Goal: Task Accomplishment & Management: Manage account settings

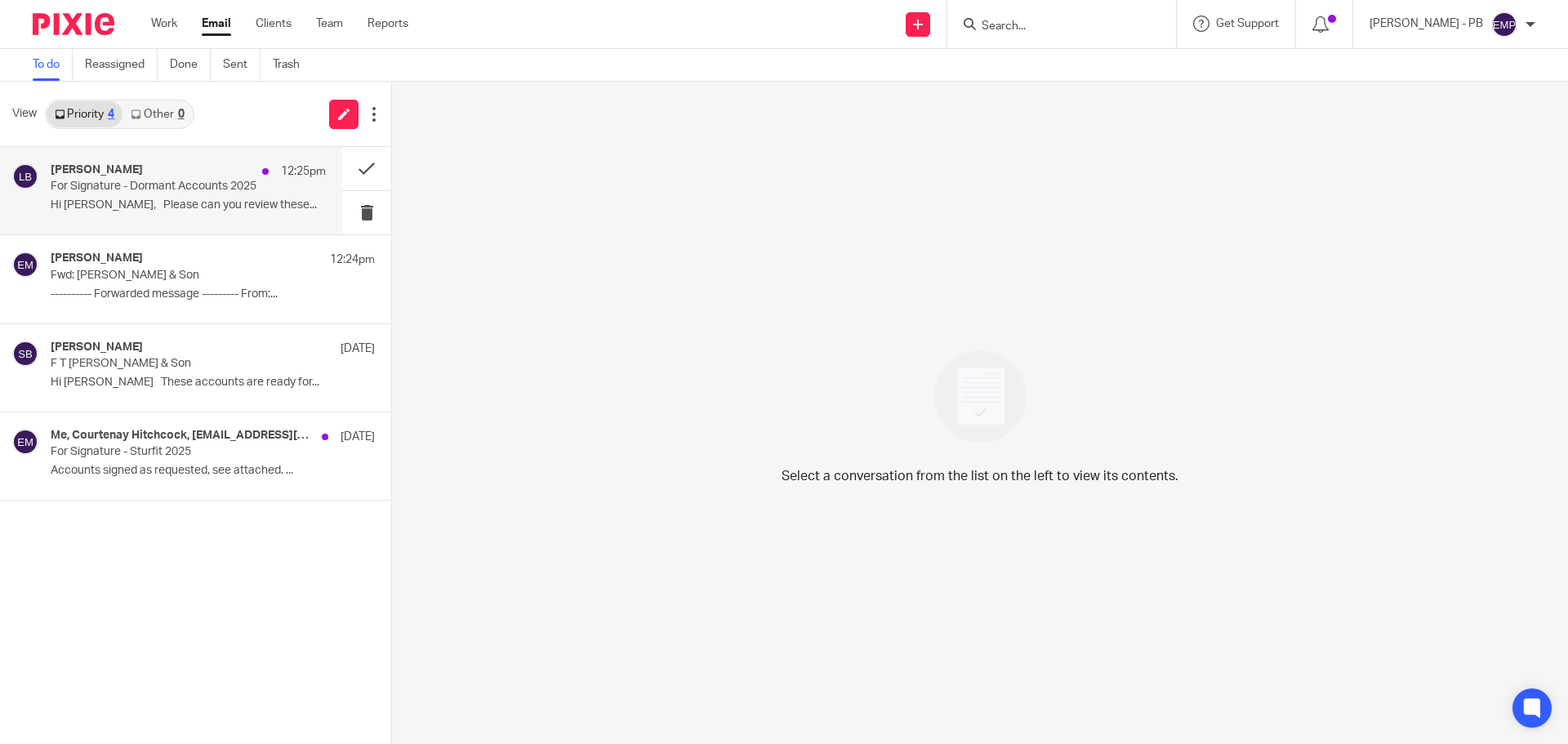
click at [134, 174] on div "Lory Baker 12:25pm" at bounding box center [188, 171] width 275 height 16
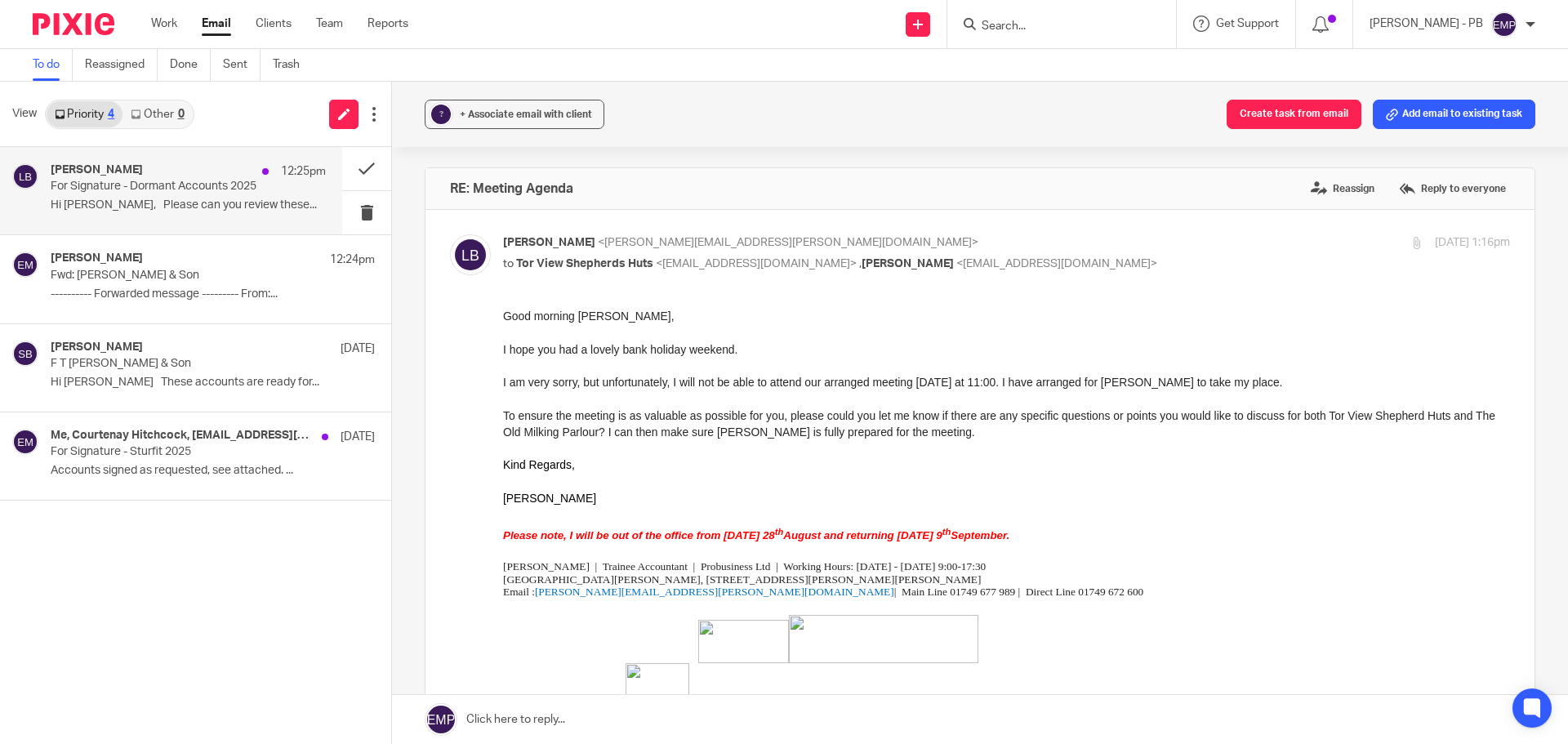
click at [215, 23] on link "Email" at bounding box center [217, 23] width 30 height 16
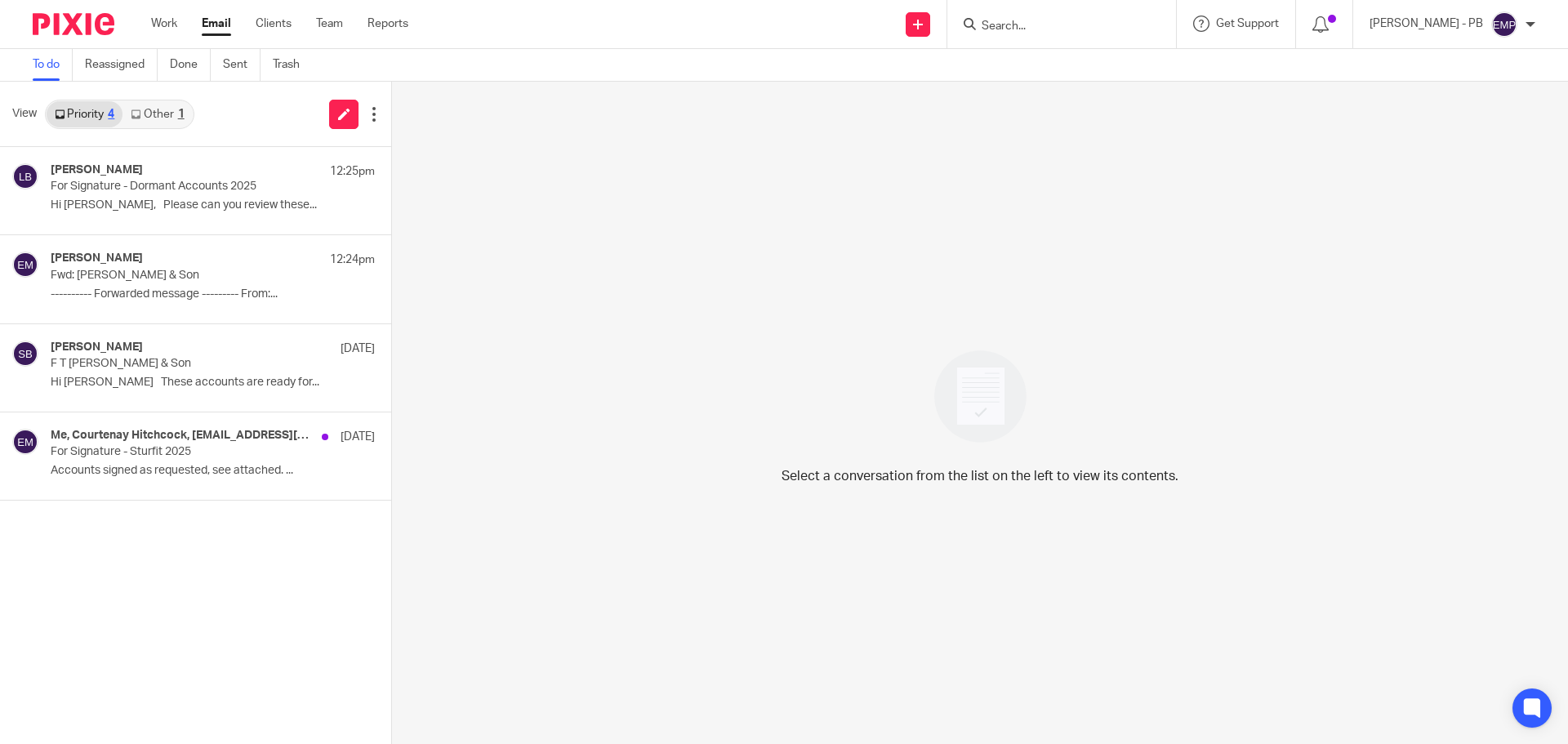
click at [160, 116] on link "Other 1" at bounding box center [157, 114] width 69 height 26
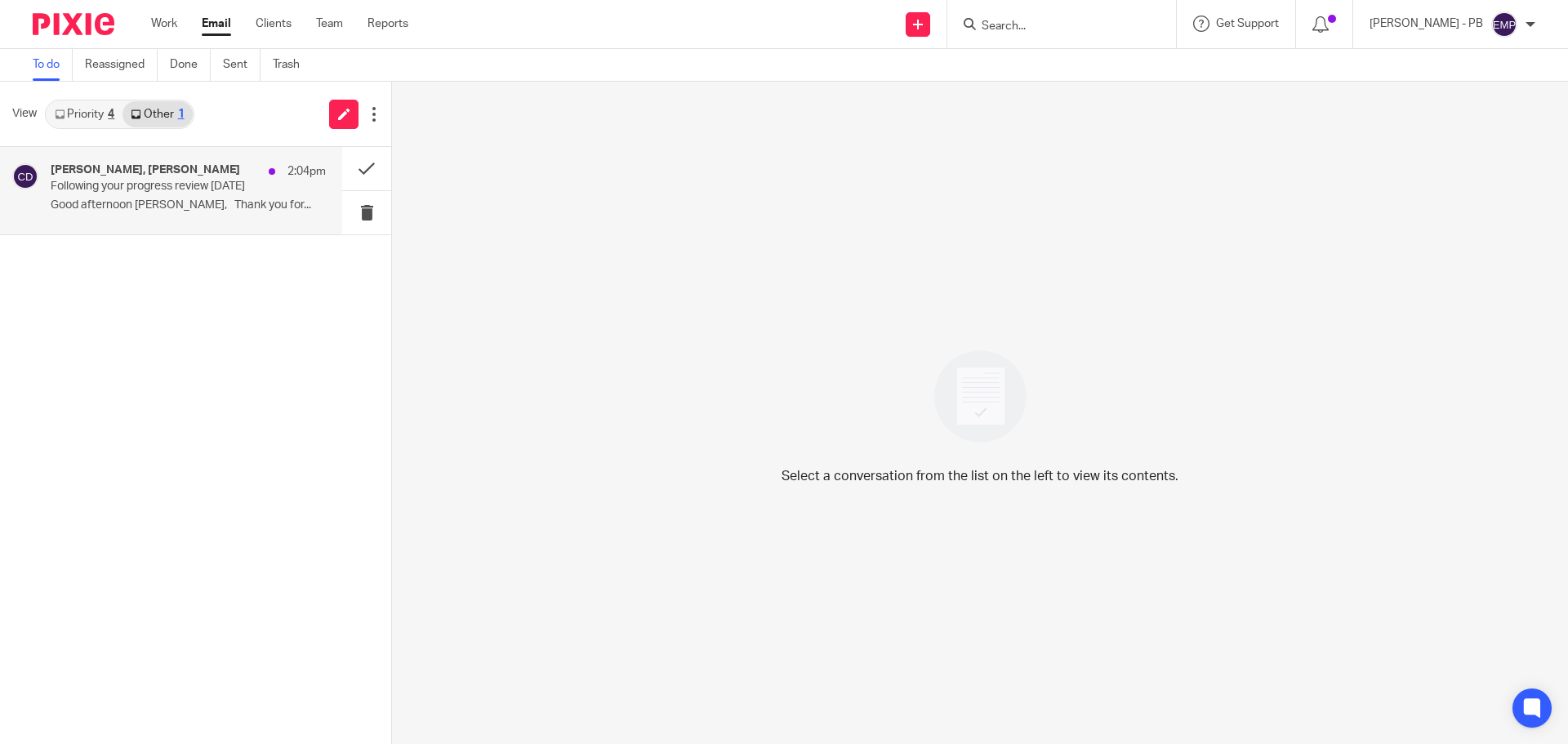
click at [154, 184] on p "Following your progress review [DATE]" at bounding box center [161, 186] width 220 height 14
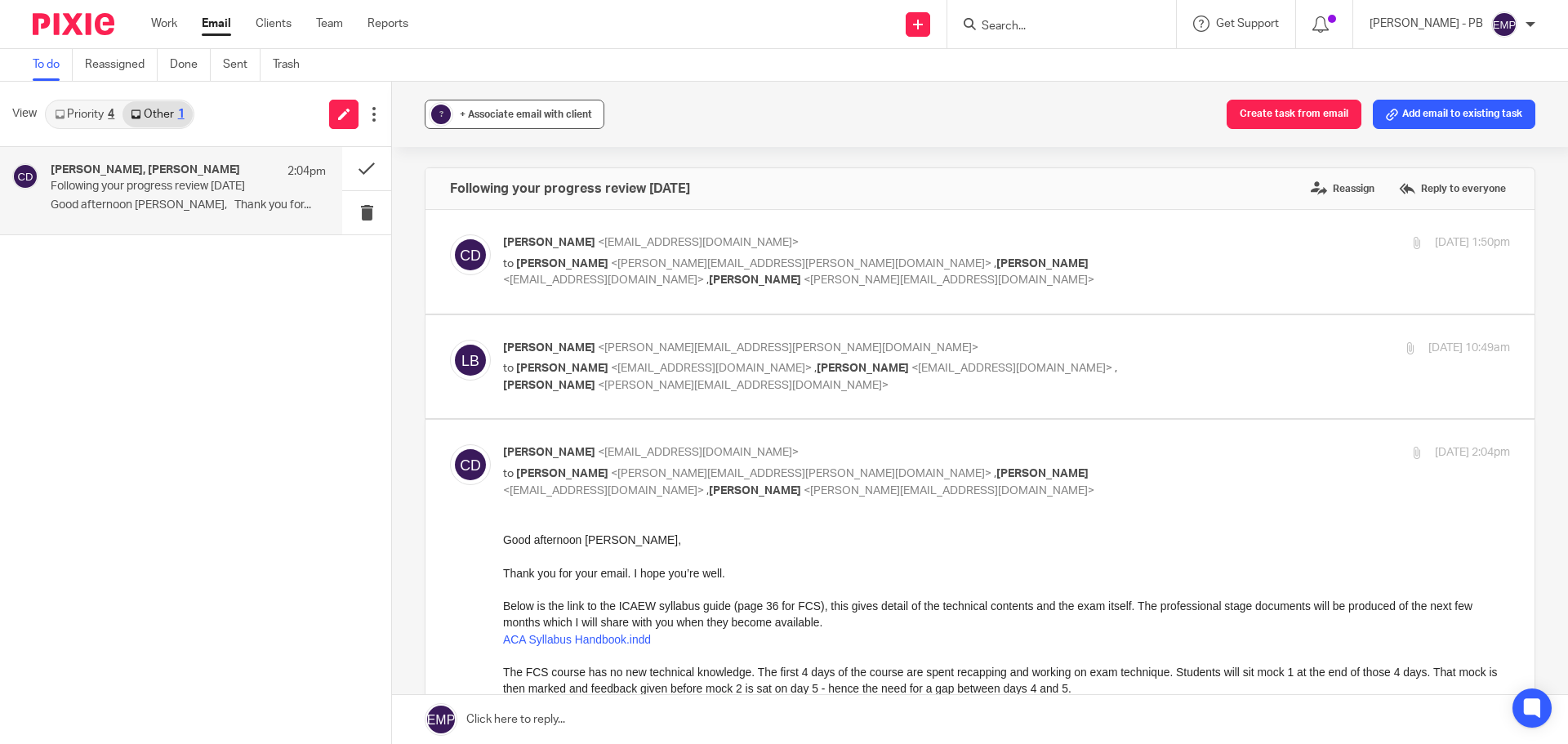
click at [510, 124] on button "? + Associate email with client" at bounding box center [514, 114] width 180 height 30
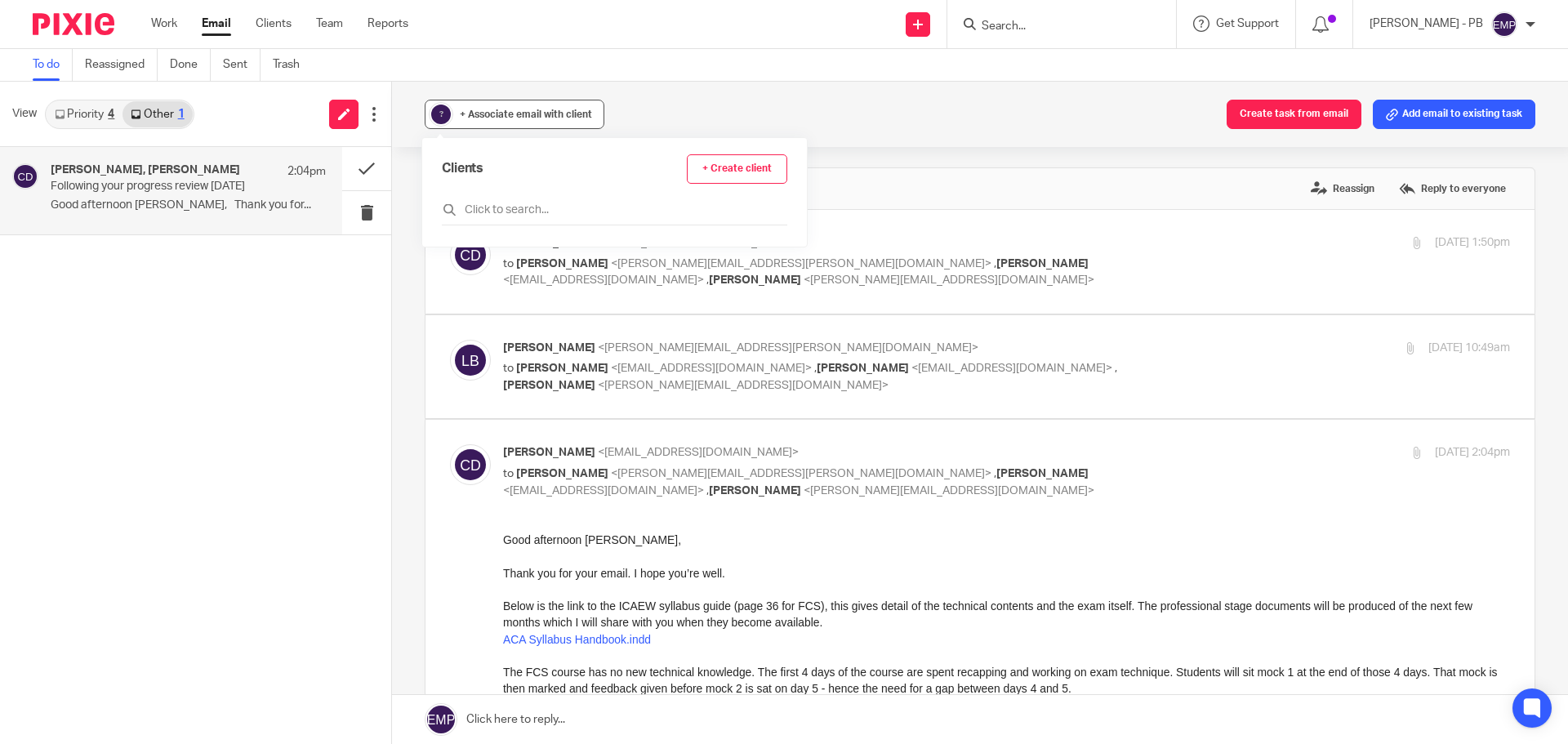
click at [510, 124] on button "? + Associate email with client" at bounding box center [514, 114] width 180 height 30
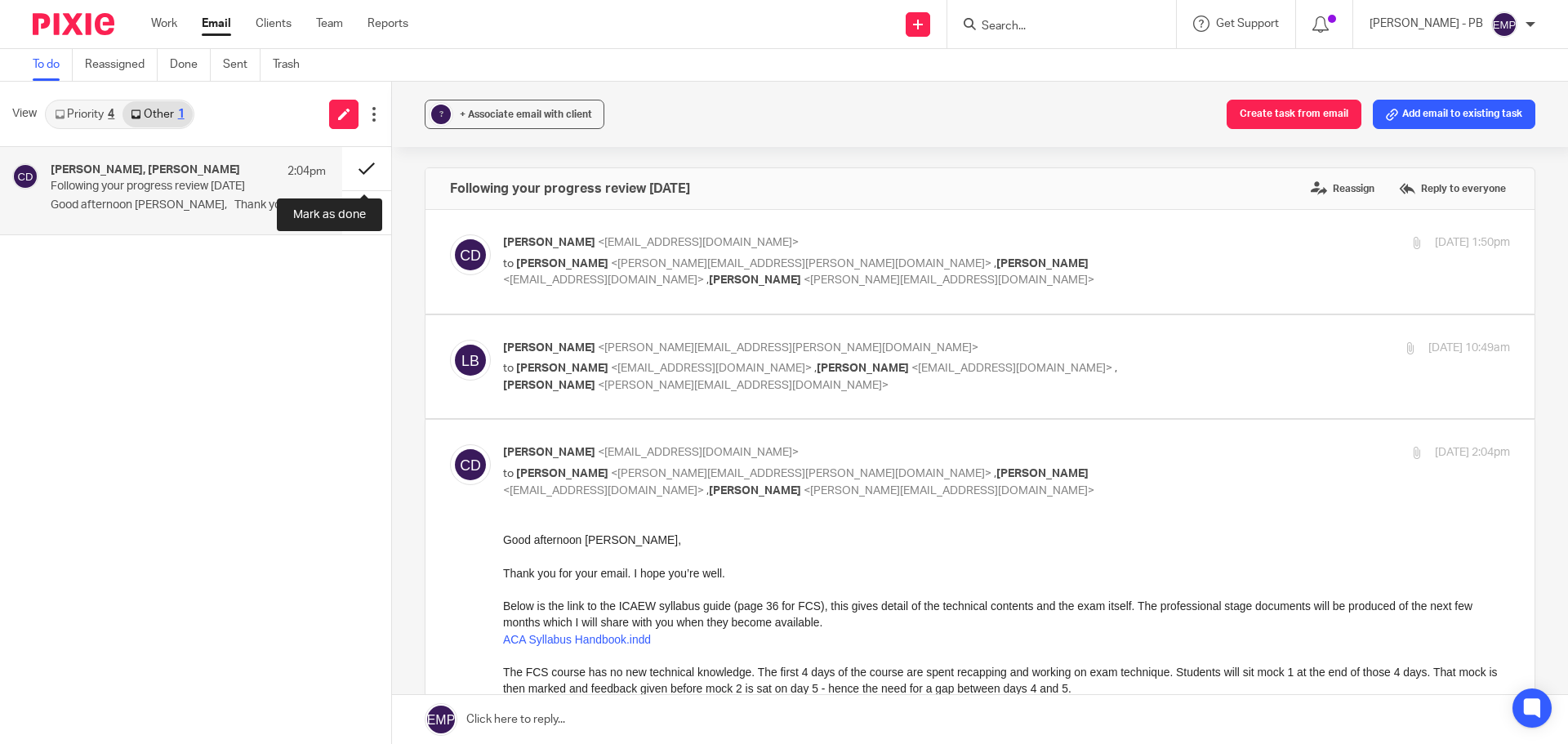
click at [361, 171] on button at bounding box center [366, 169] width 49 height 43
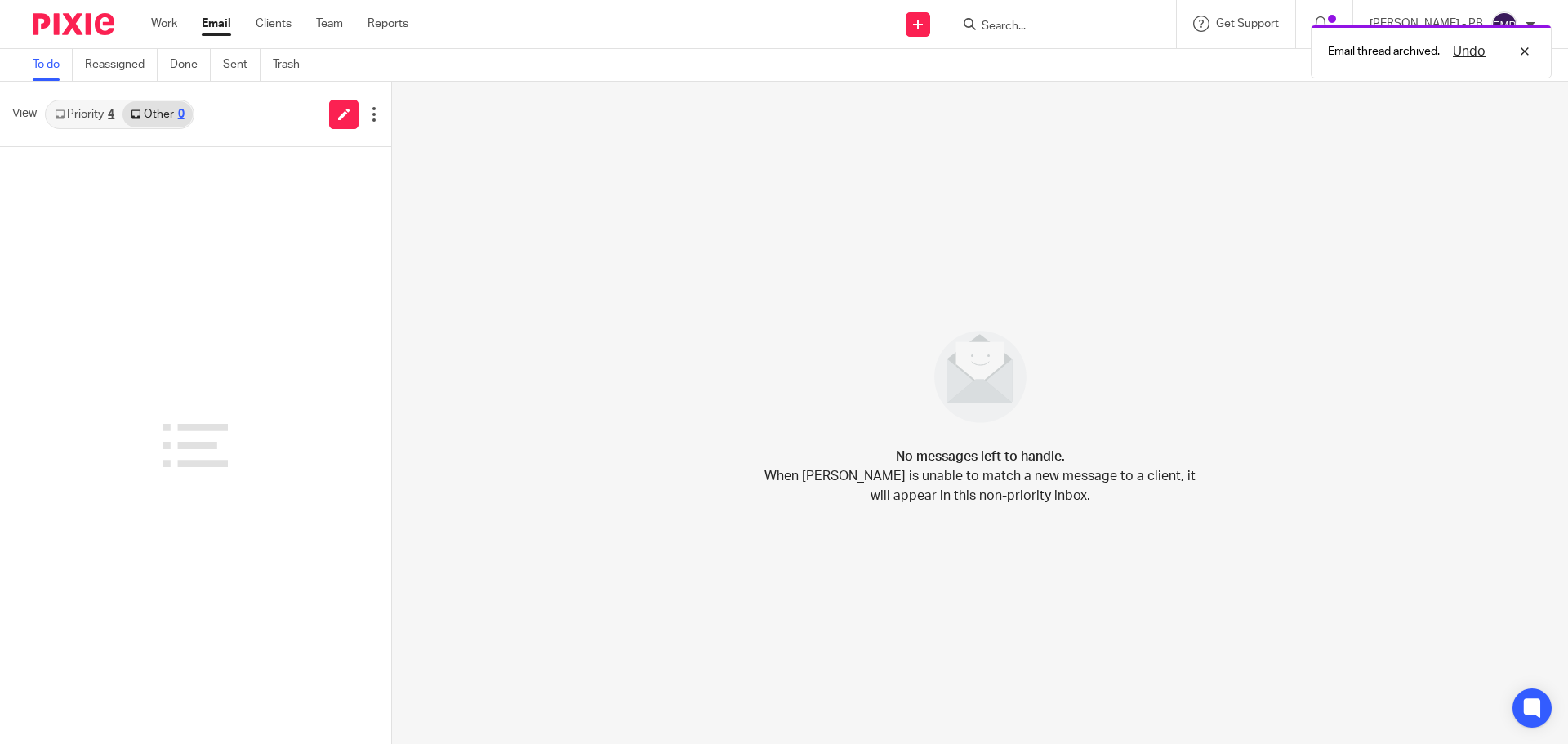
click at [73, 115] on link "Priority 4" at bounding box center [85, 114] width 76 height 26
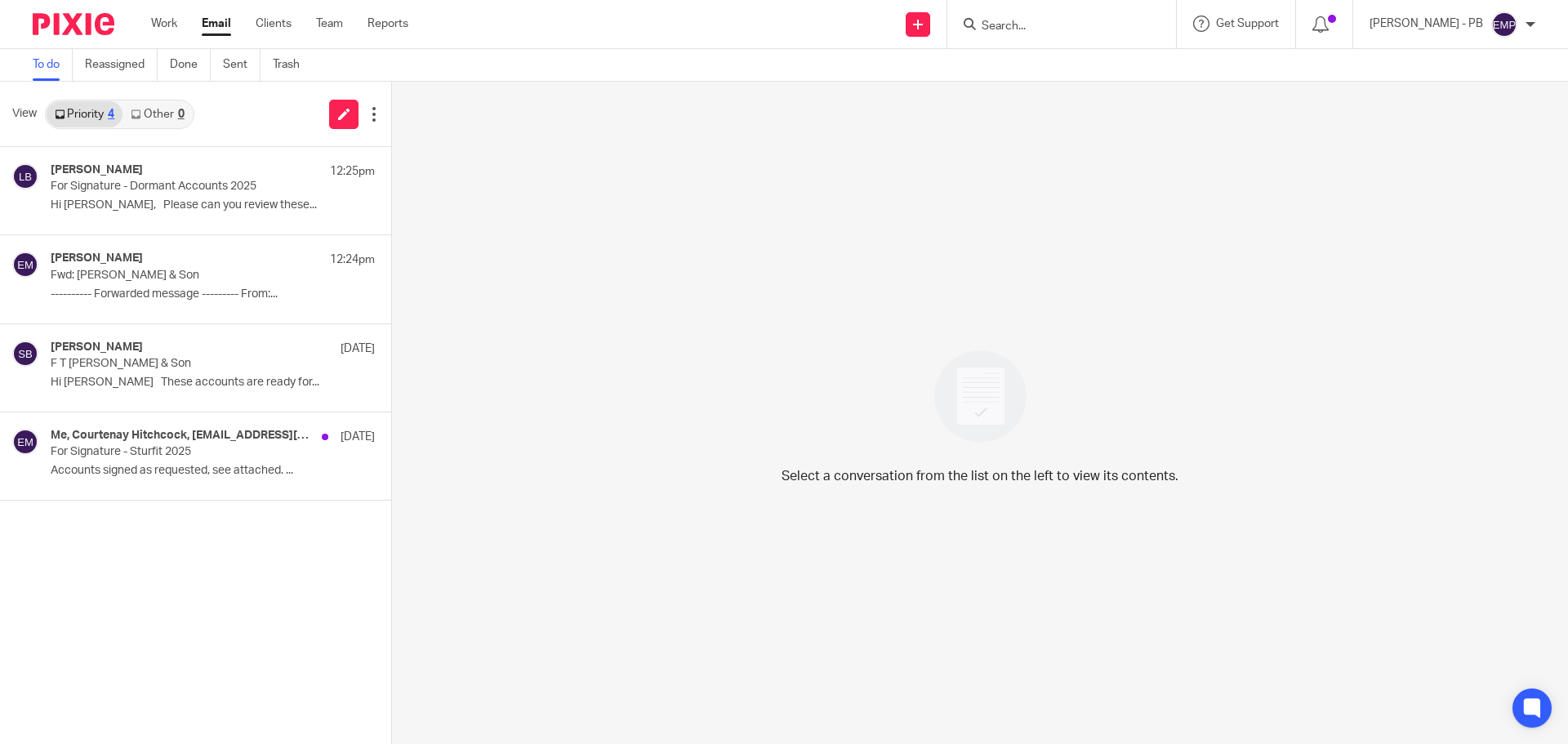
click at [220, 21] on link "Email" at bounding box center [217, 23] width 30 height 16
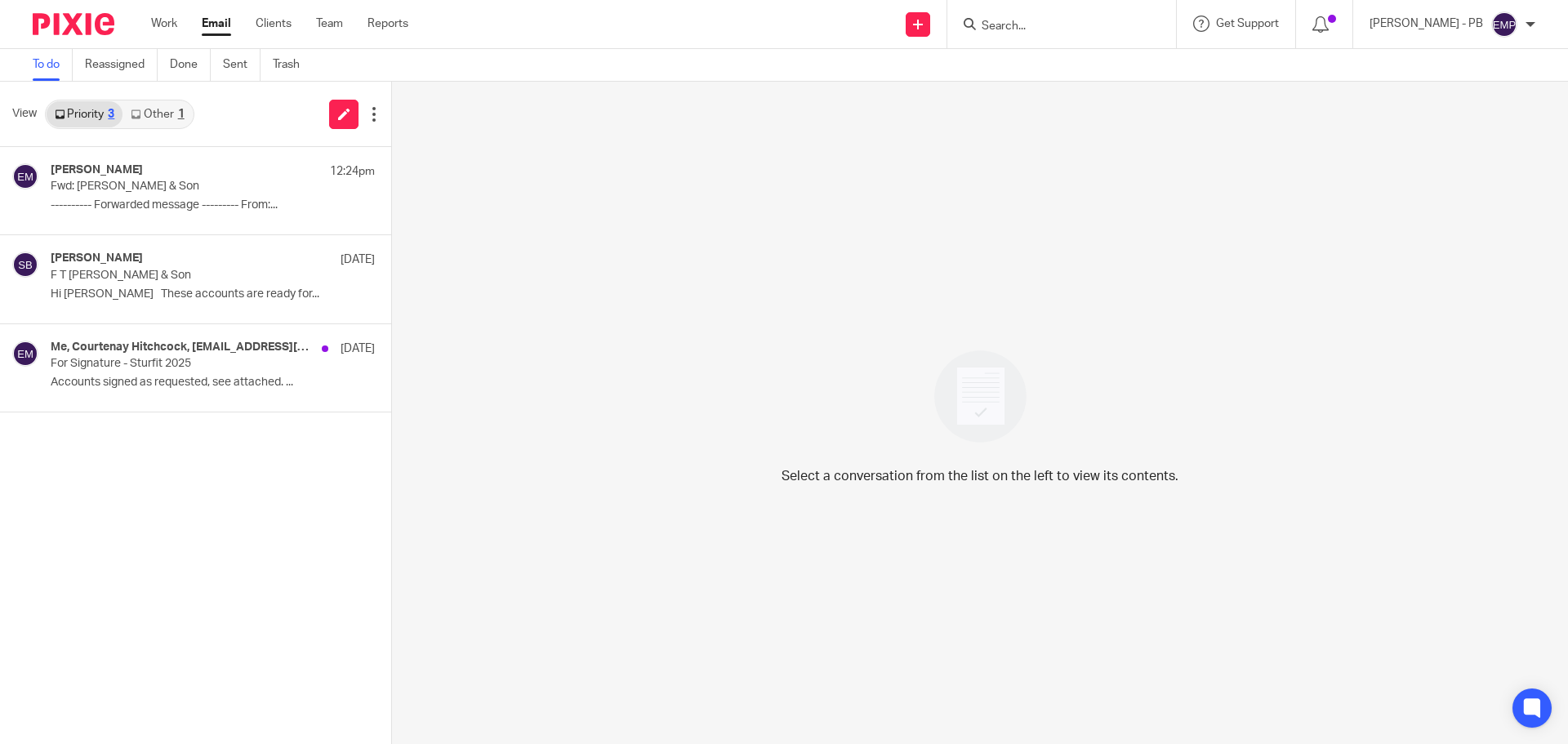
click at [167, 115] on link "Other 1" at bounding box center [157, 114] width 69 height 26
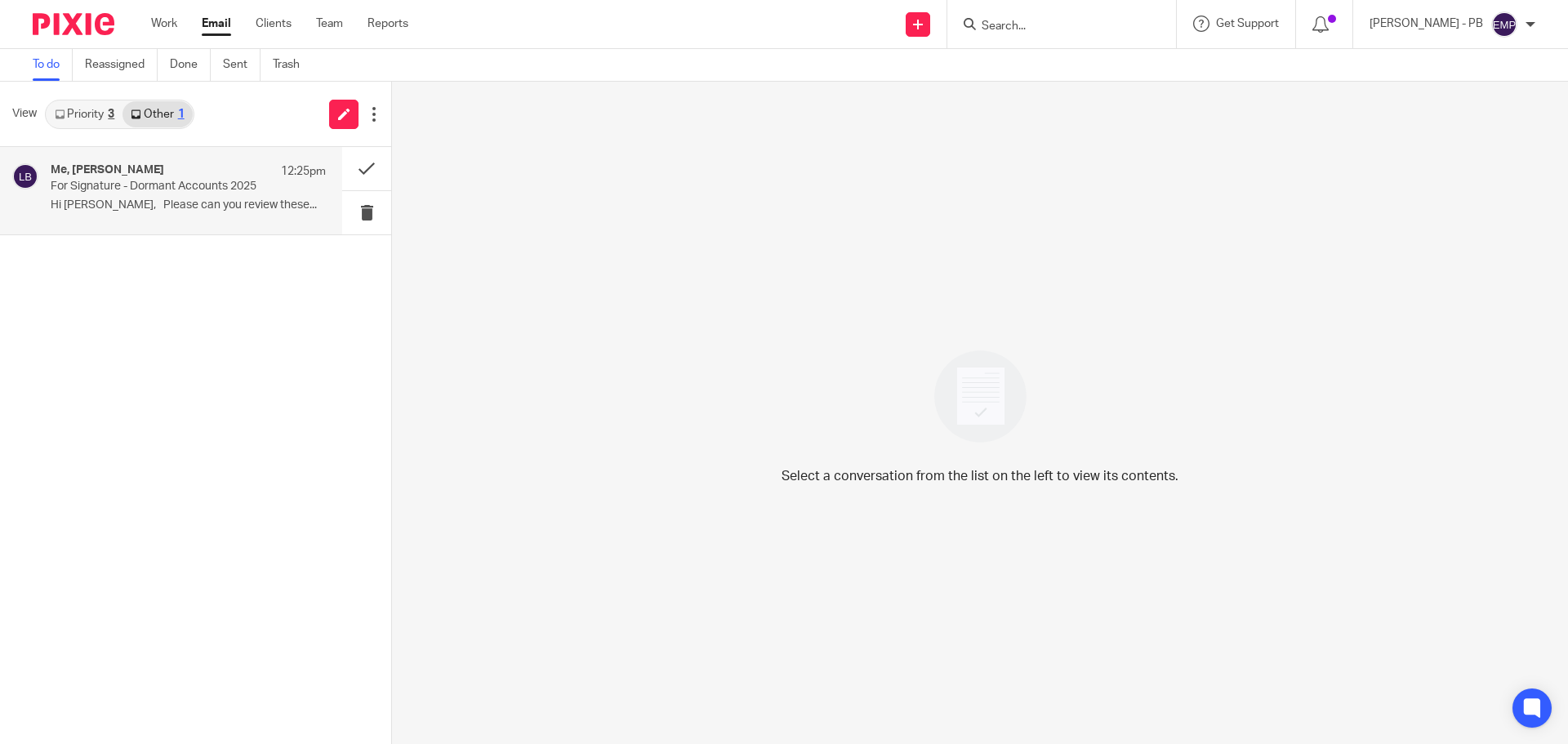
click at [206, 178] on div "Me, Lory Baker 12:25pm" at bounding box center [188, 171] width 275 height 16
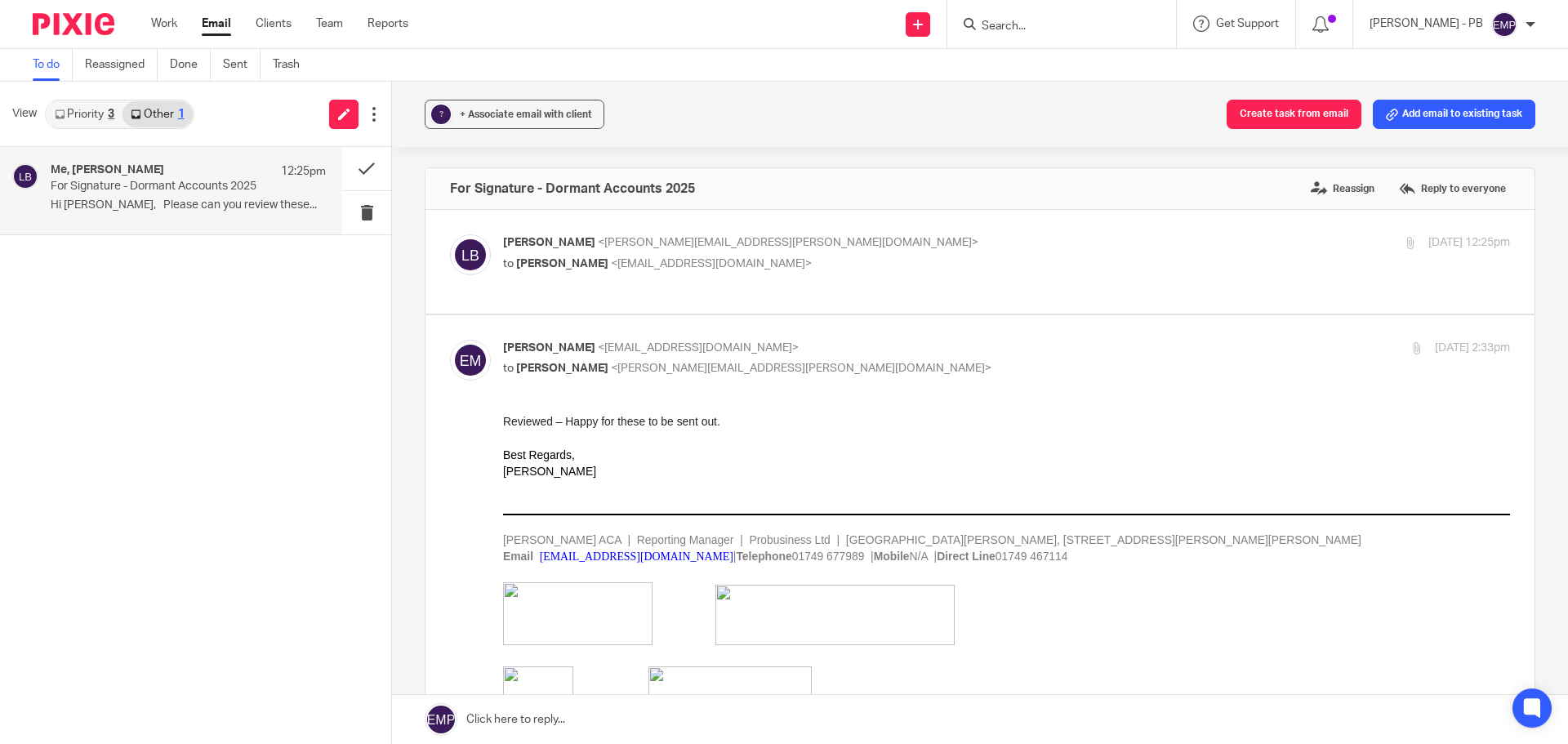
click at [508, 130] on div "? + Associate email with client Create task from email Add email to existing ta…" at bounding box center [981, 115] width 1176 height 65
click at [504, 119] on div "+ Associate email with client" at bounding box center [526, 115] width 133 height 16
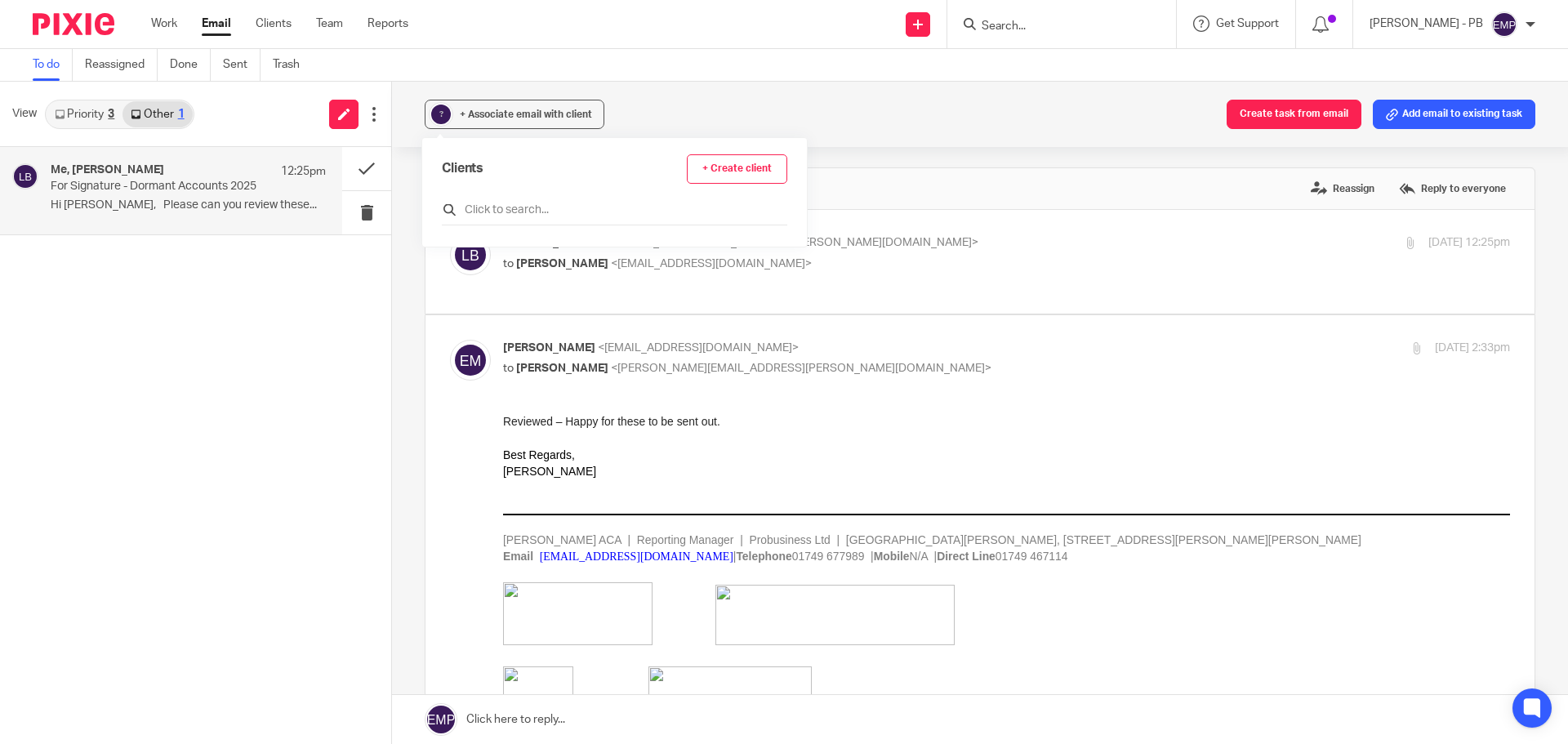
click at [459, 205] on input "text" at bounding box center [614, 210] width 346 height 16
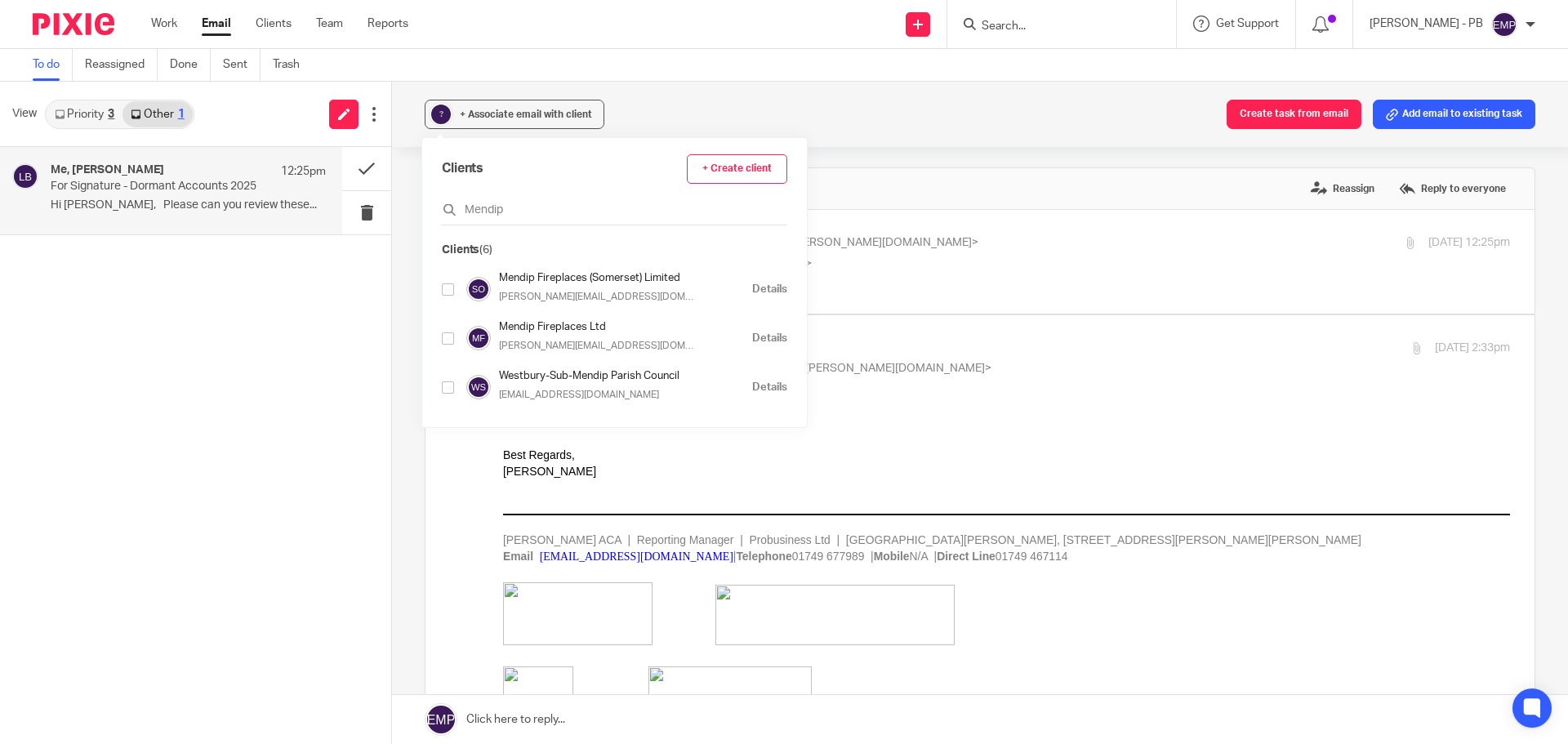
type input "Mendip"
click at [447, 340] on input "checkbox" at bounding box center [448, 338] width 13 height 13
checkbox input "true"
click at [397, 272] on div "? + Associate email with client Create task from email Add email to existing ta…" at bounding box center [981, 413] width 1176 height 662
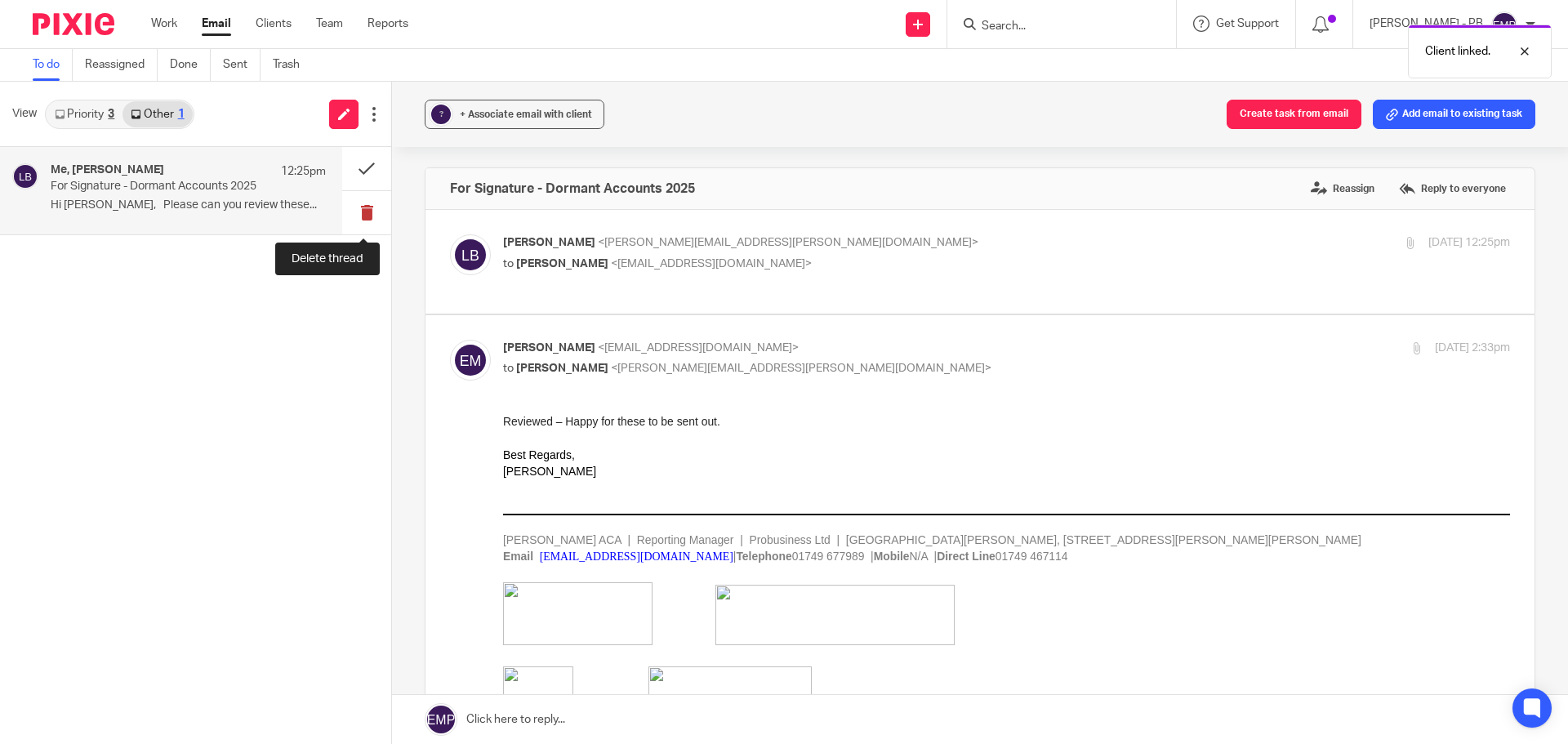
click at [376, 191] on button at bounding box center [366, 213] width 49 height 43
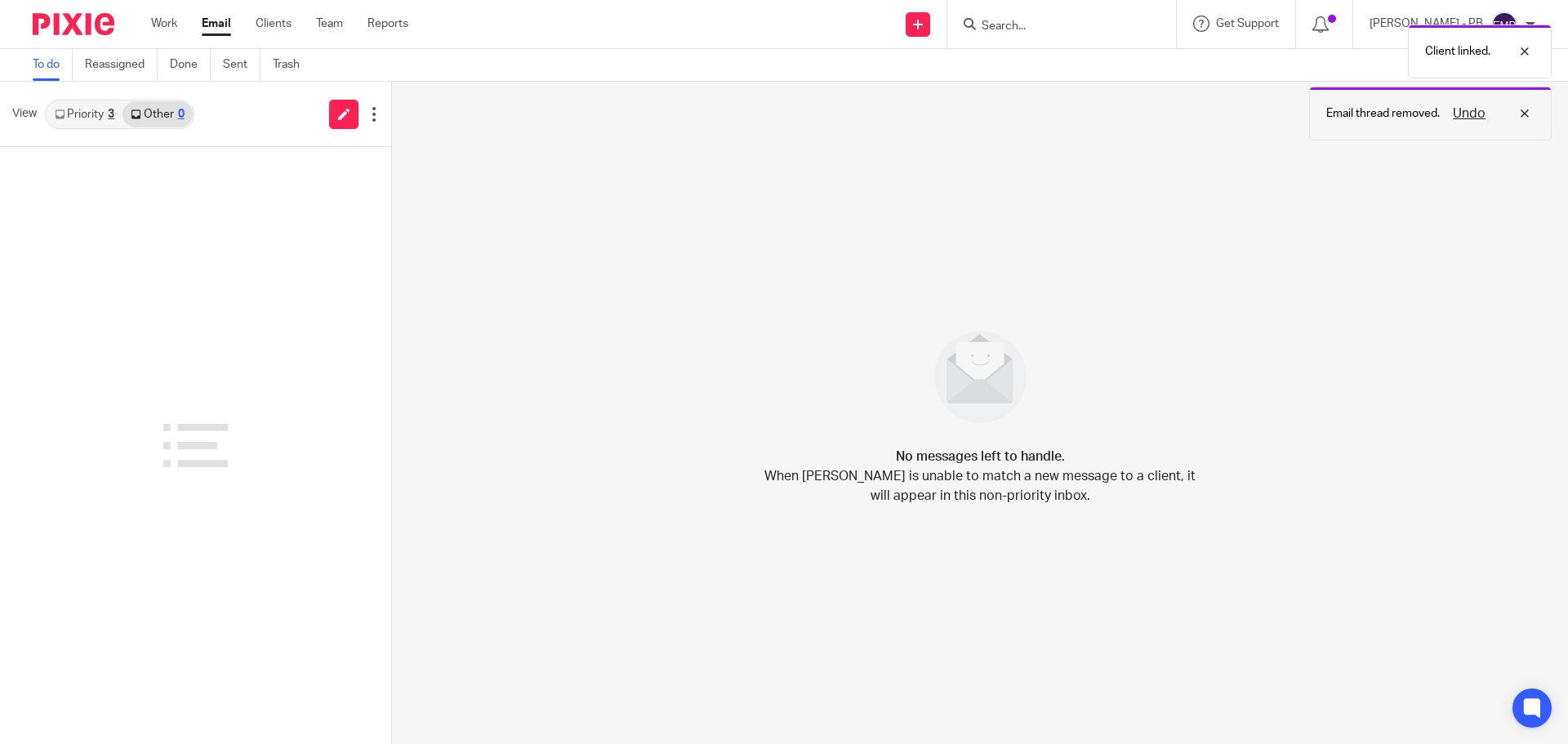
click at [1472, 115] on button "Undo" at bounding box center [1469, 114] width 42 height 20
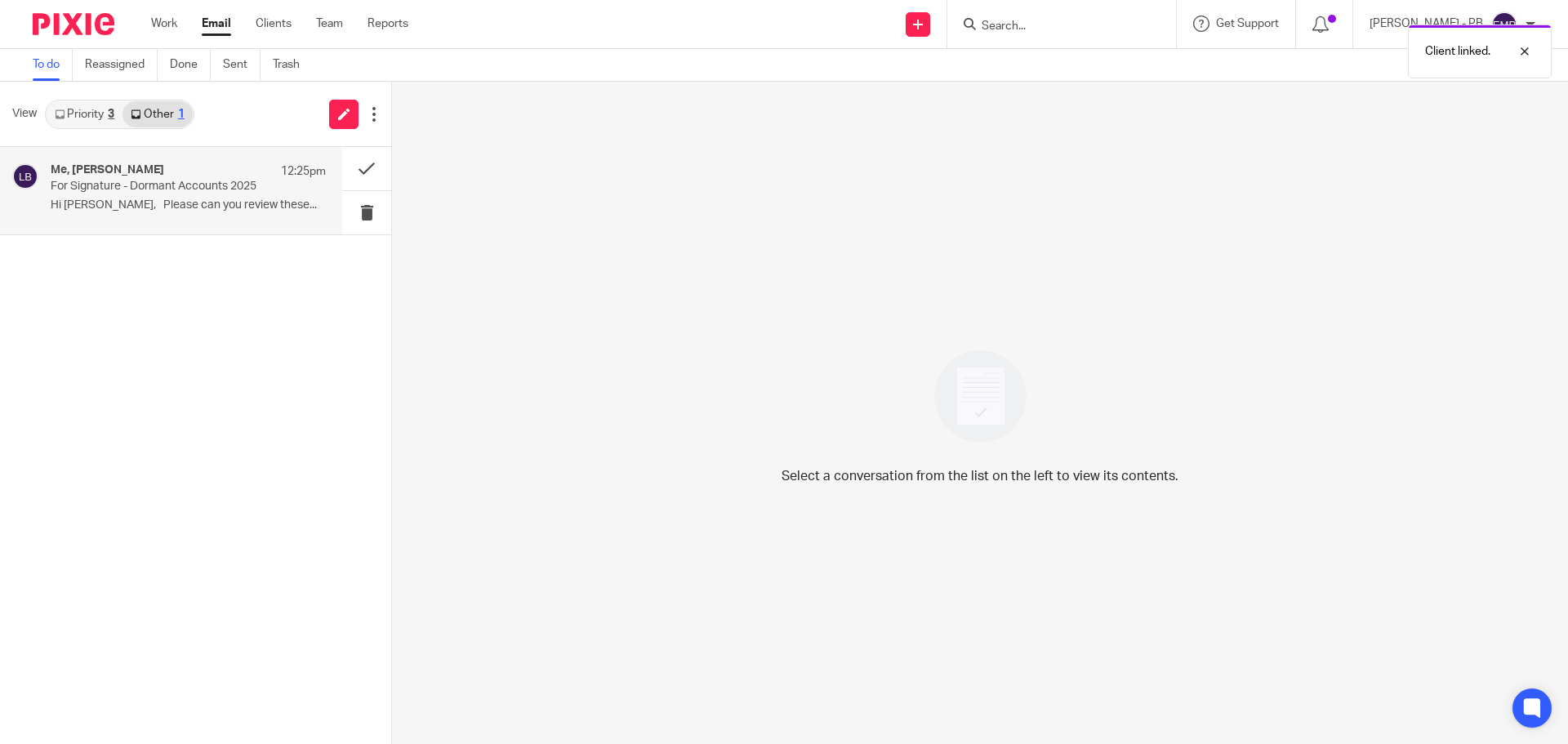
click at [238, 184] on p "For Signature - Dormant Accounts 2025" at bounding box center [161, 186] width 220 height 14
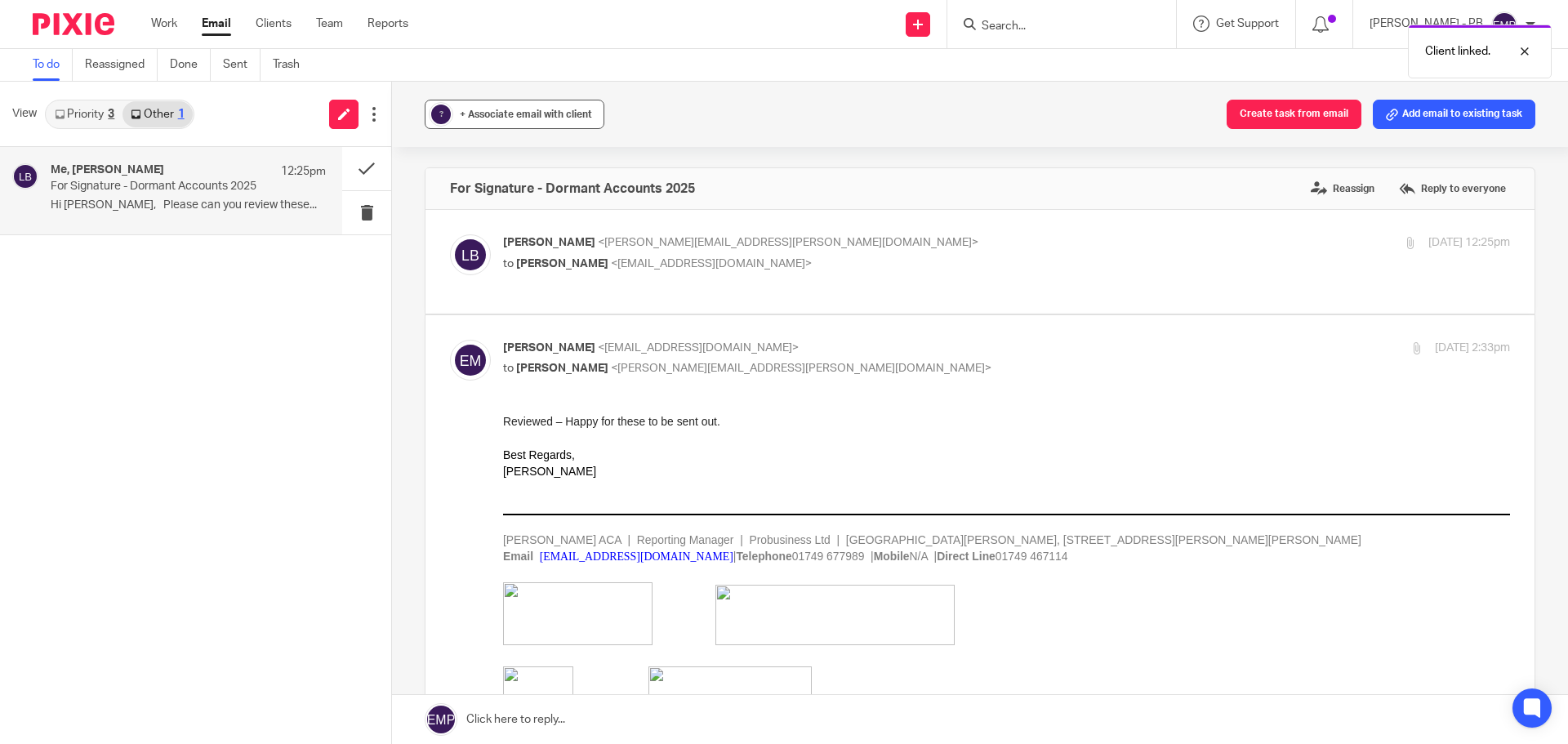
click at [487, 115] on span "+ Associate email with client" at bounding box center [526, 114] width 133 height 10
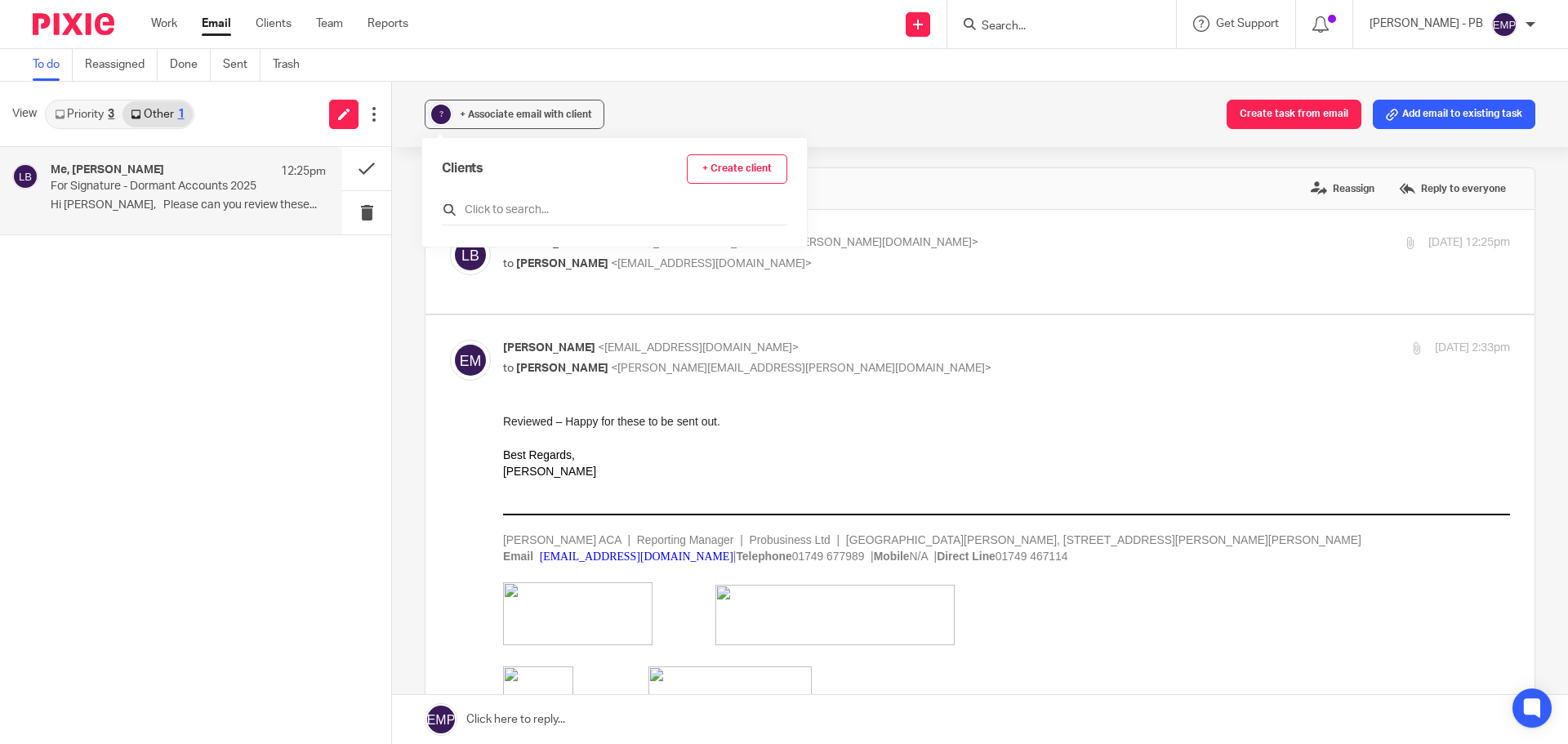
click at [517, 208] on input "text" at bounding box center [614, 210] width 346 height 16
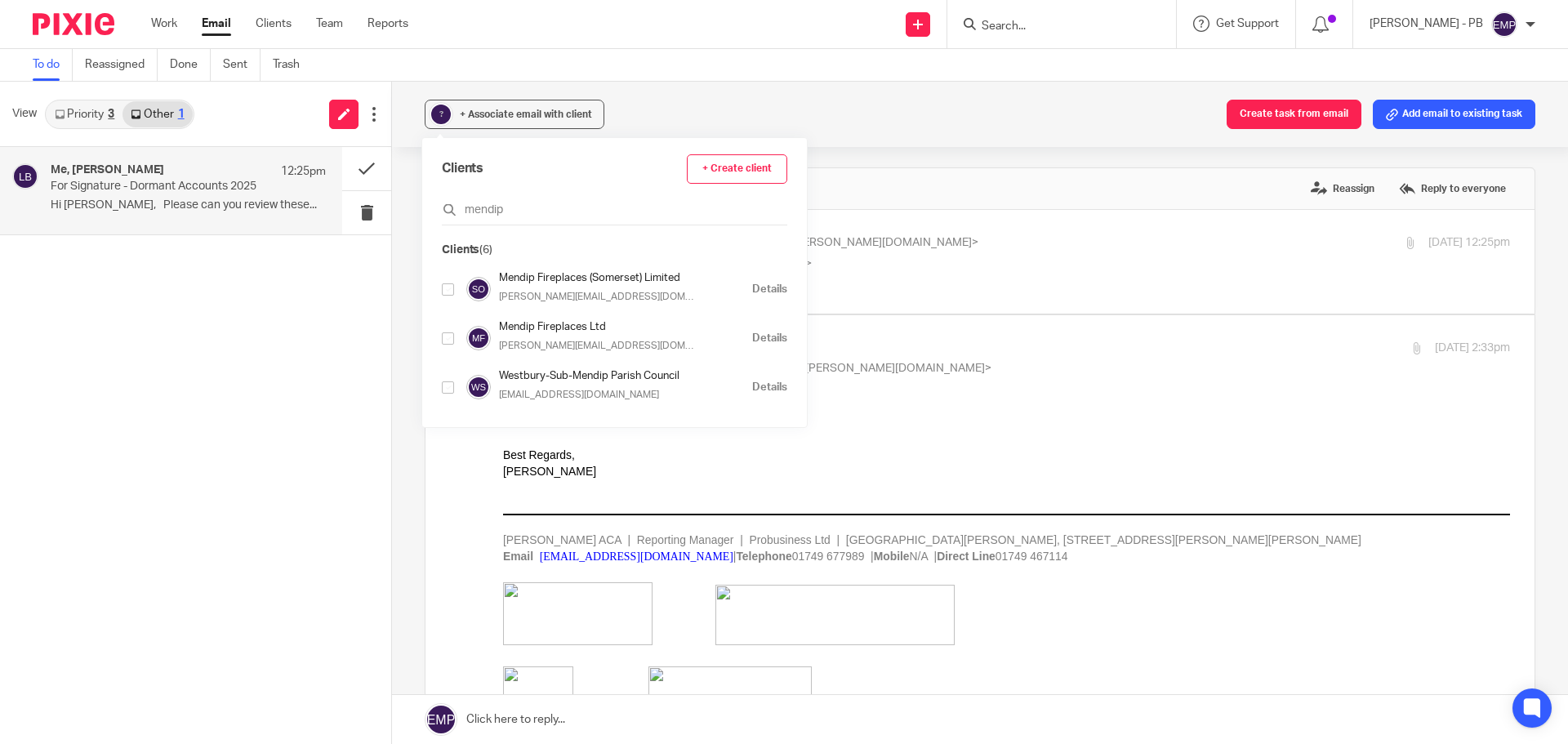
type input "mendip"
click at [447, 339] on input "checkbox" at bounding box center [448, 338] width 13 height 13
checkbox input "true"
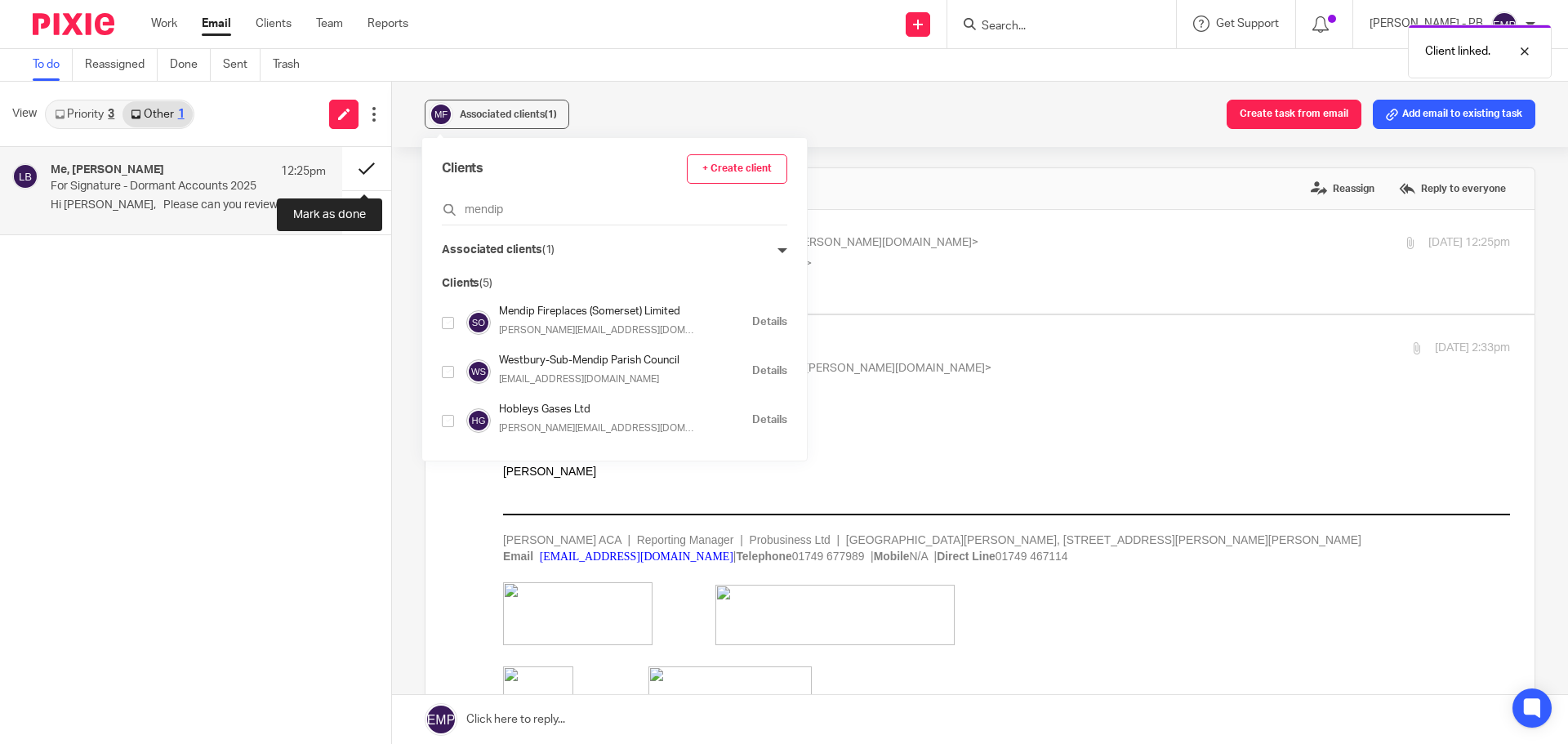
click at [358, 171] on button at bounding box center [366, 169] width 49 height 43
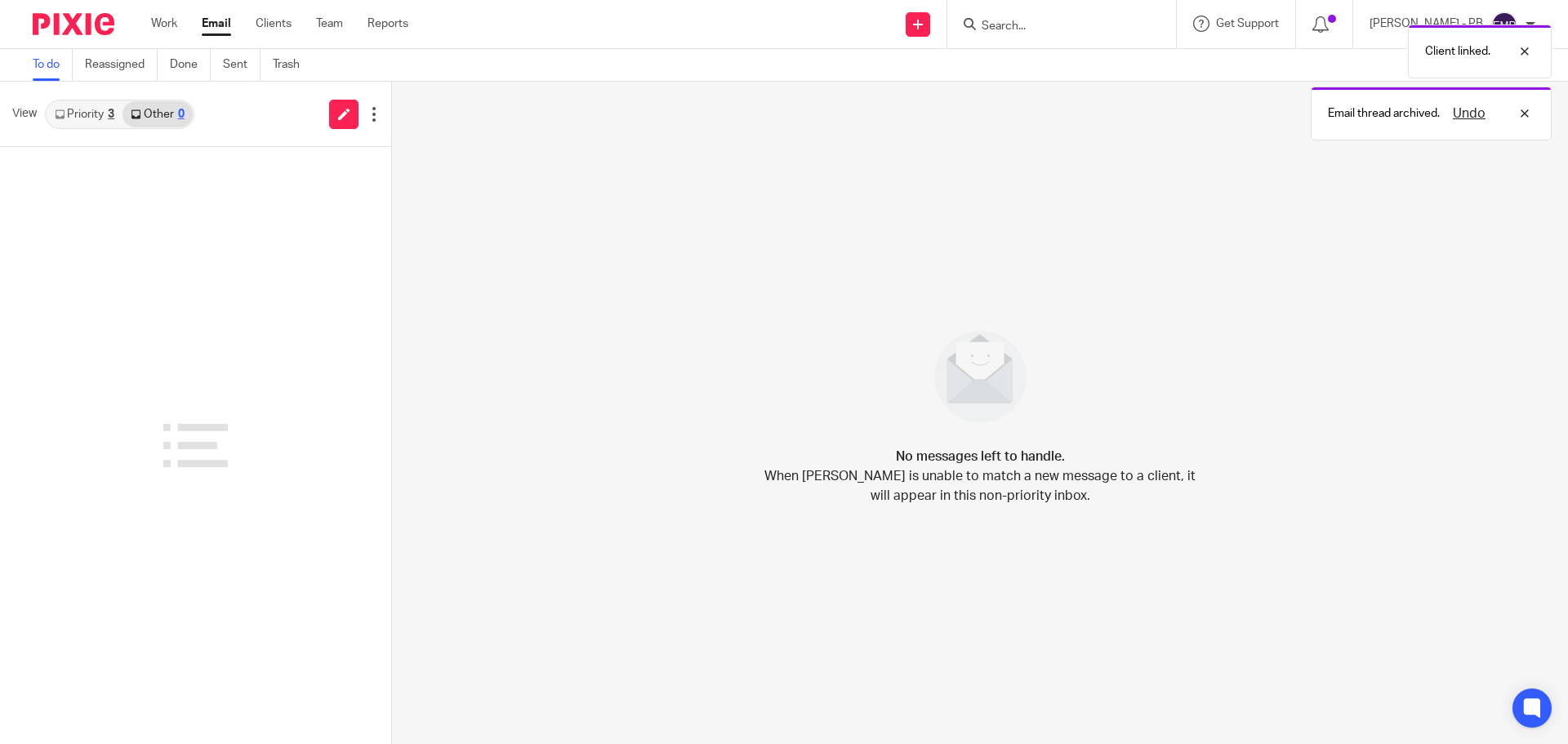
drag, startPoint x: 92, startPoint y: 108, endPoint x: 107, endPoint y: 122, distance: 20.5
click at [92, 107] on link "Priority 3" at bounding box center [85, 114] width 76 height 26
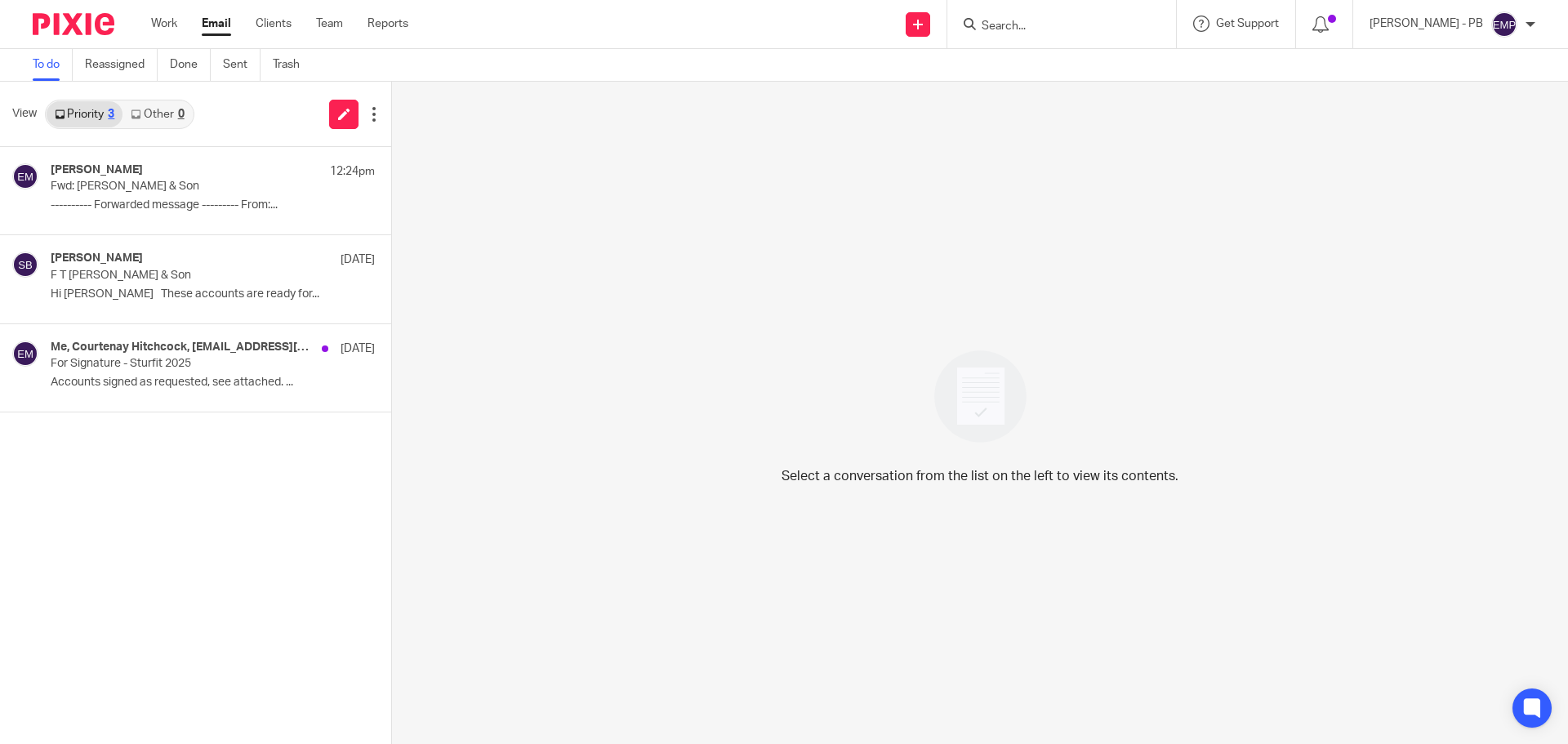
click at [218, 20] on link "Email" at bounding box center [217, 23] width 30 height 16
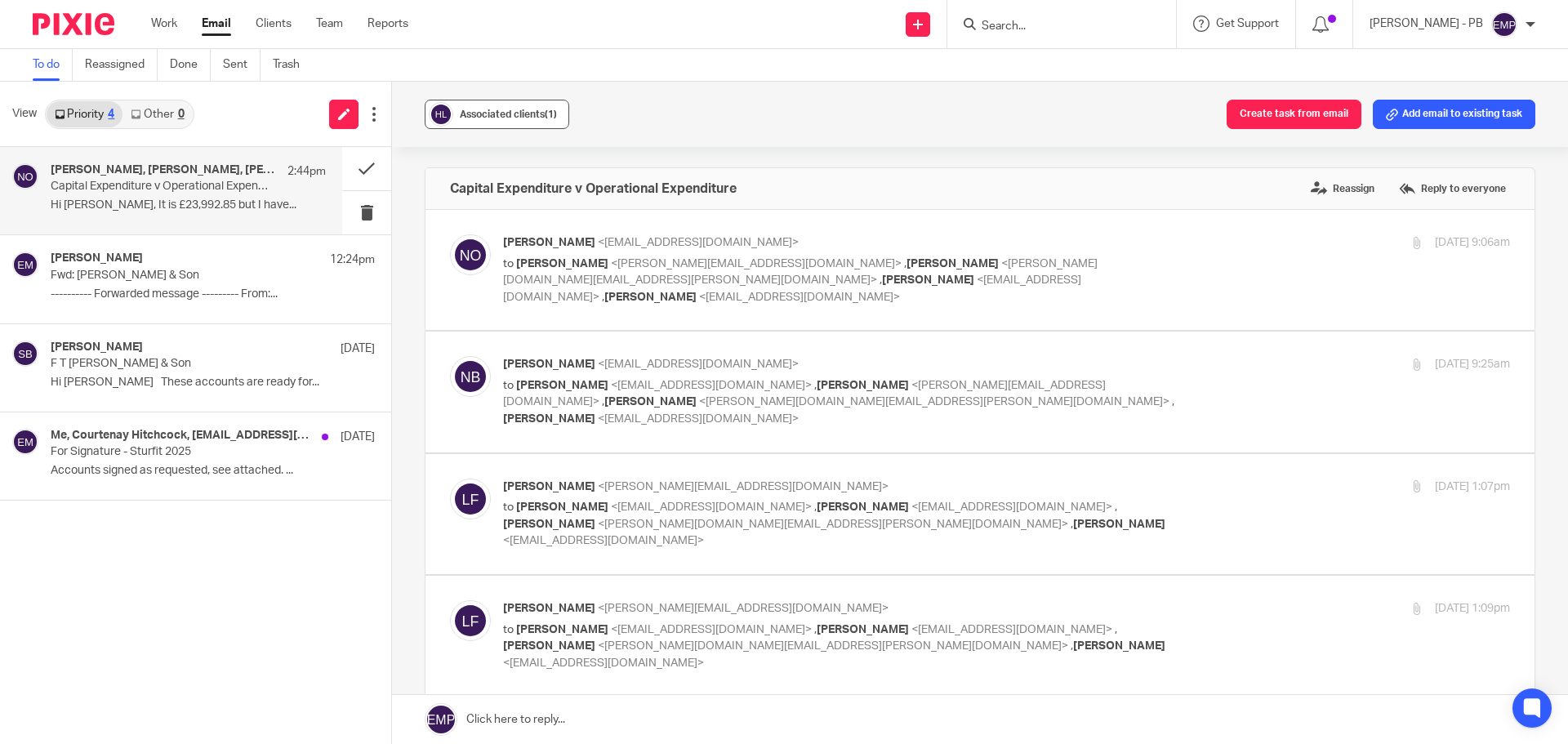
click at [475, 107] on div "Associated clients (1)" at bounding box center [509, 115] width 97 height 16
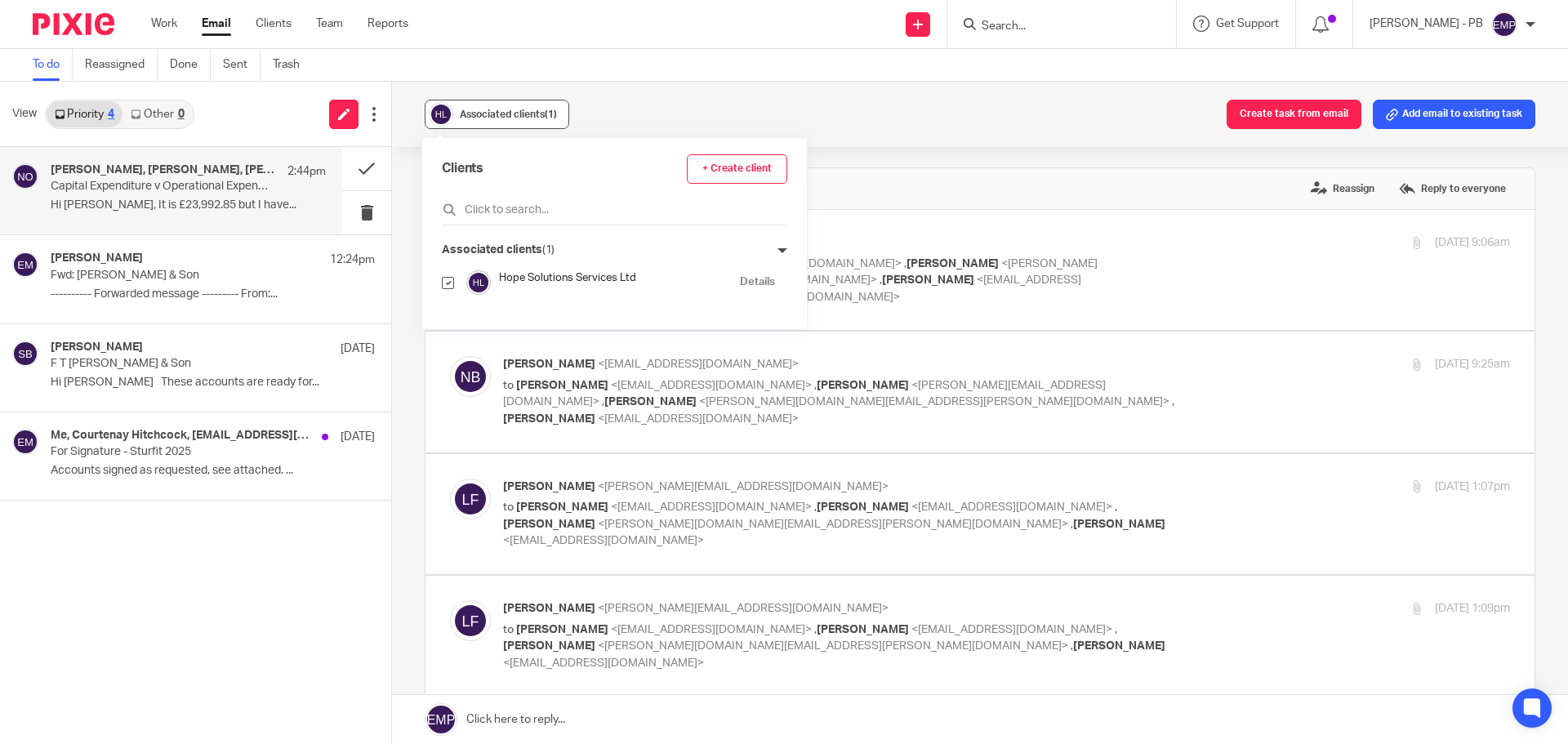
click at [485, 107] on div "Associated clients (1)" at bounding box center [509, 115] width 97 height 16
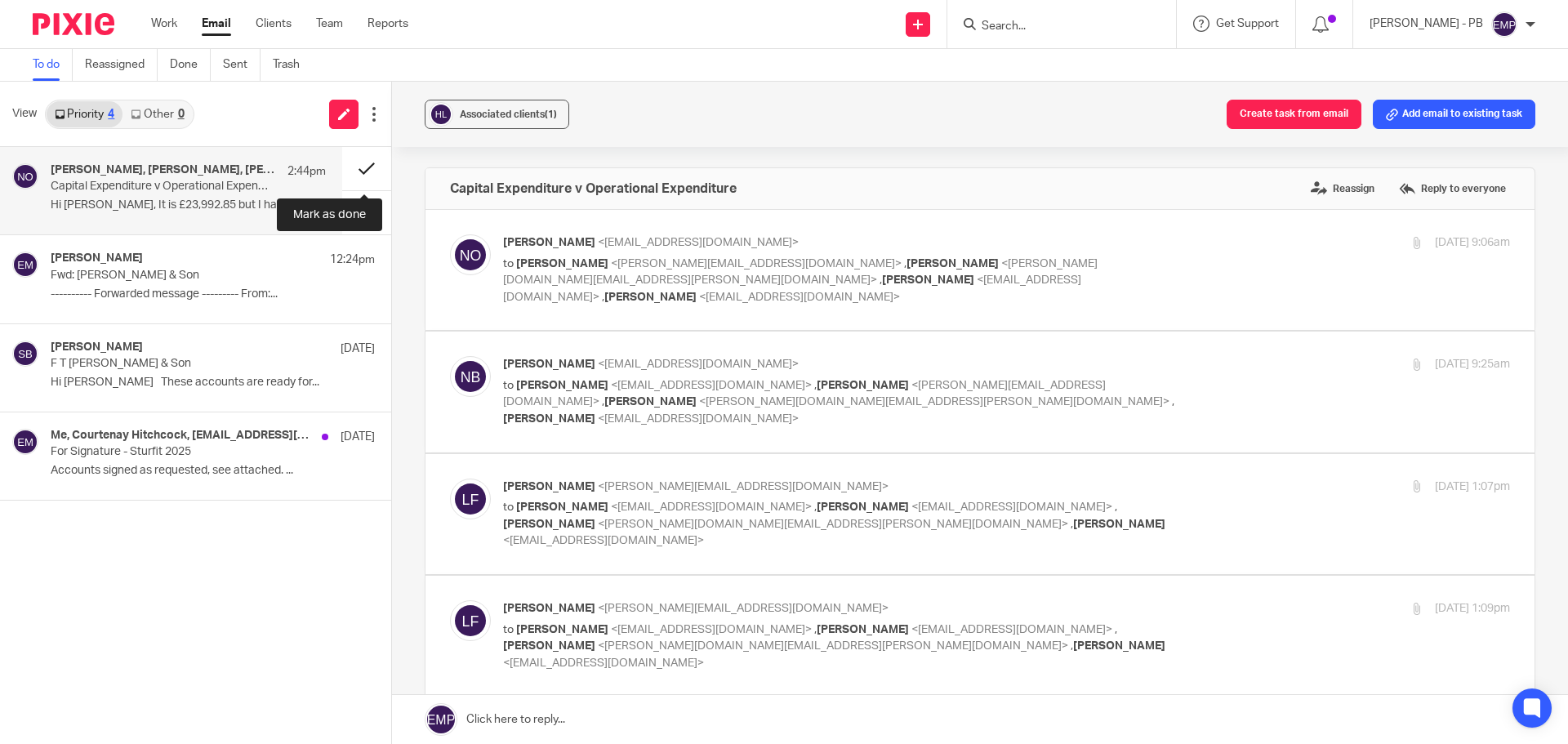
click at [369, 166] on button at bounding box center [366, 169] width 49 height 43
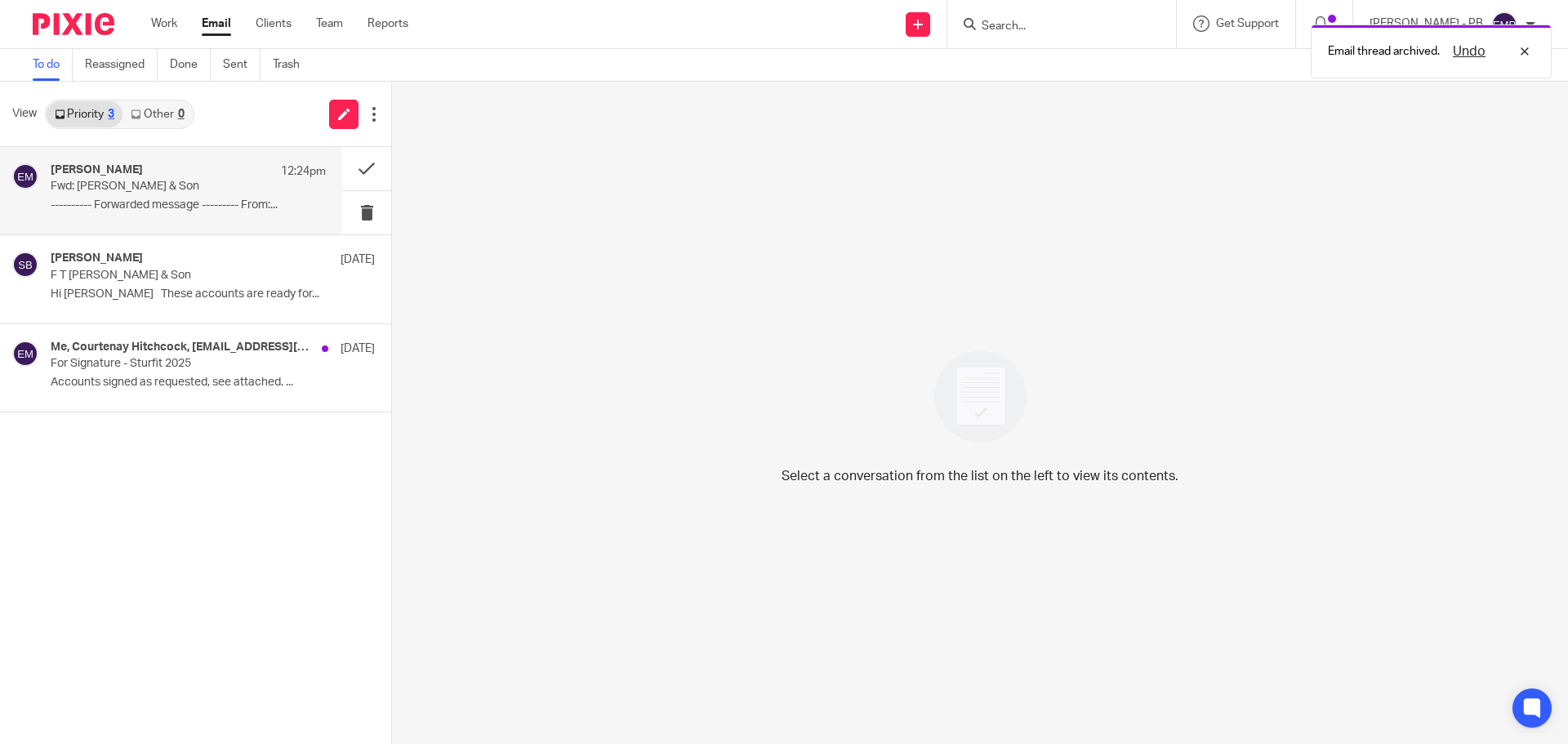
click at [164, 186] on p "Fwd: [PERSON_NAME] & Son" at bounding box center [161, 186] width 220 height 14
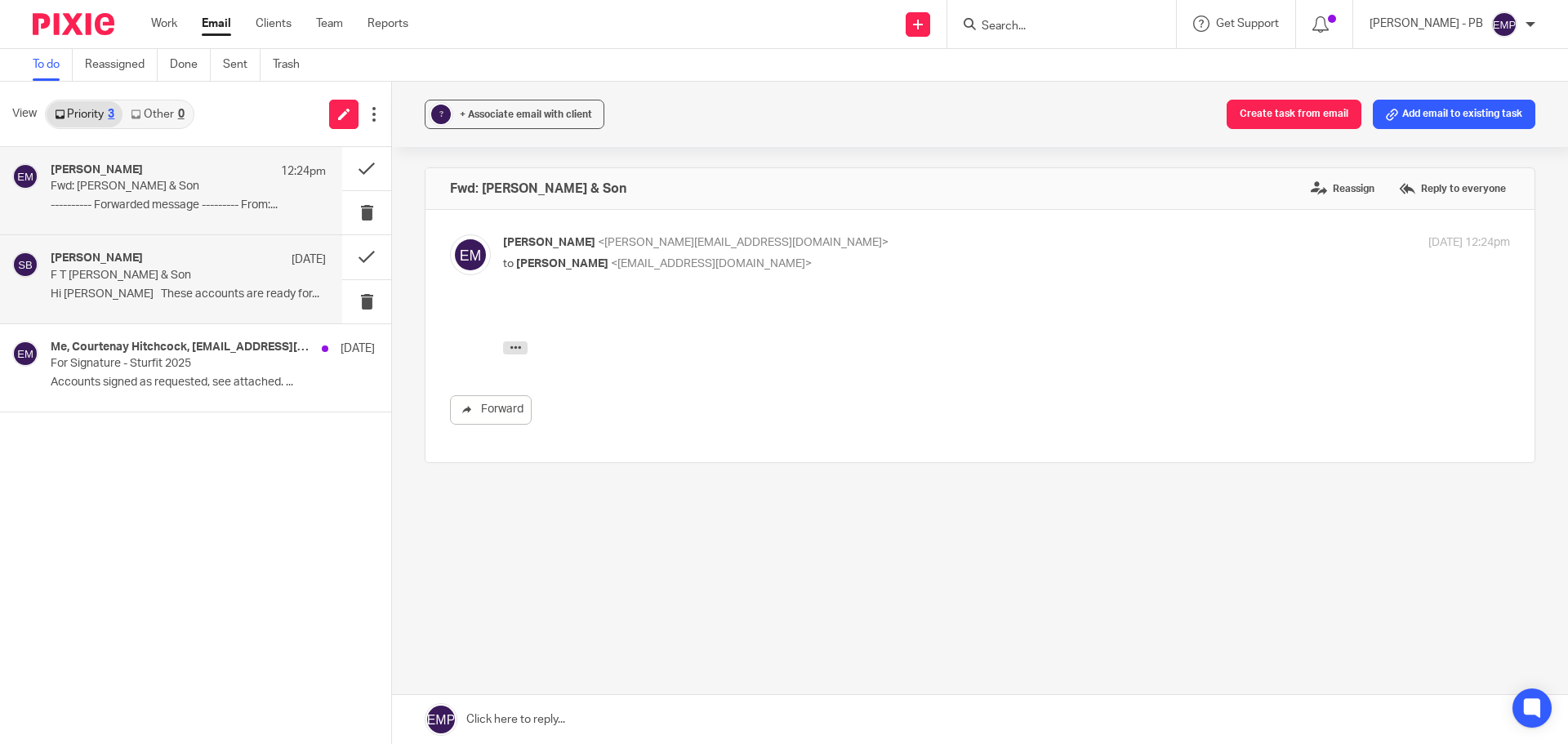
click at [164, 305] on div "Sonia Bird 22 Aug F T Francis & Son Hi Erik These accounts are ready for..." at bounding box center [188, 279] width 275 height 55
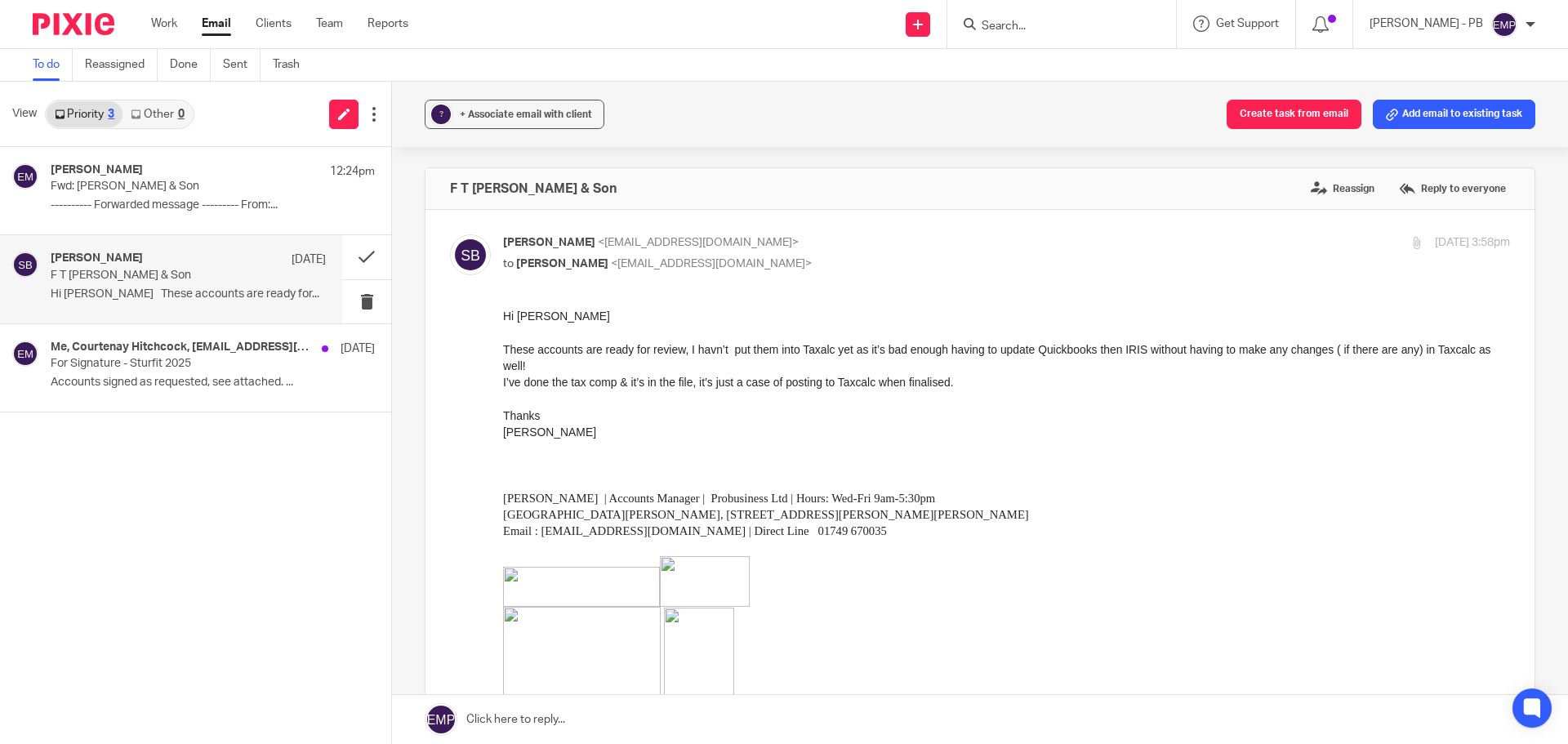
click at [218, 24] on link "Email" at bounding box center [217, 23] width 30 height 16
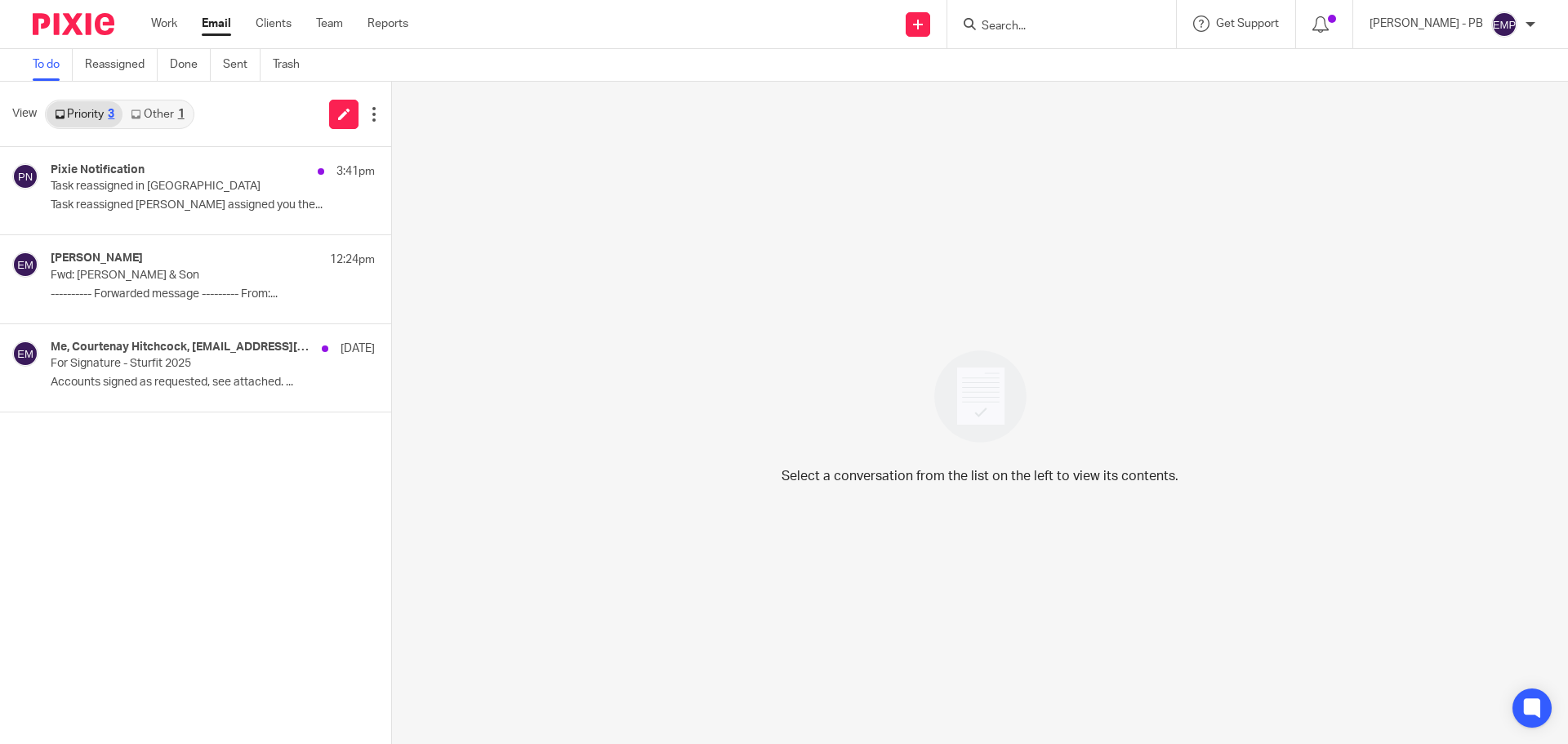
click at [178, 116] on div "1" at bounding box center [180, 114] width 6 height 12
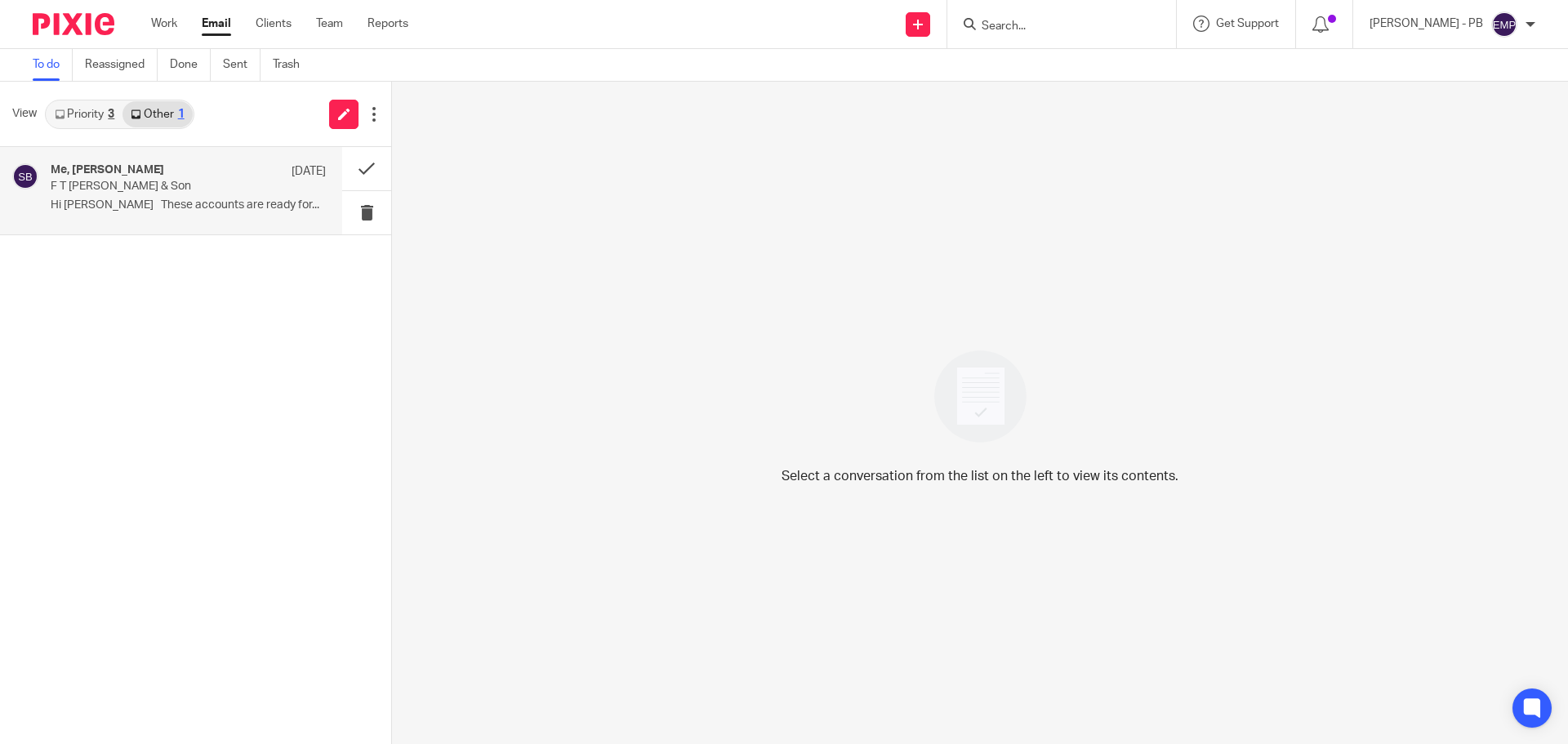
click at [175, 182] on p "F T [PERSON_NAME] & Son" at bounding box center [161, 186] width 220 height 14
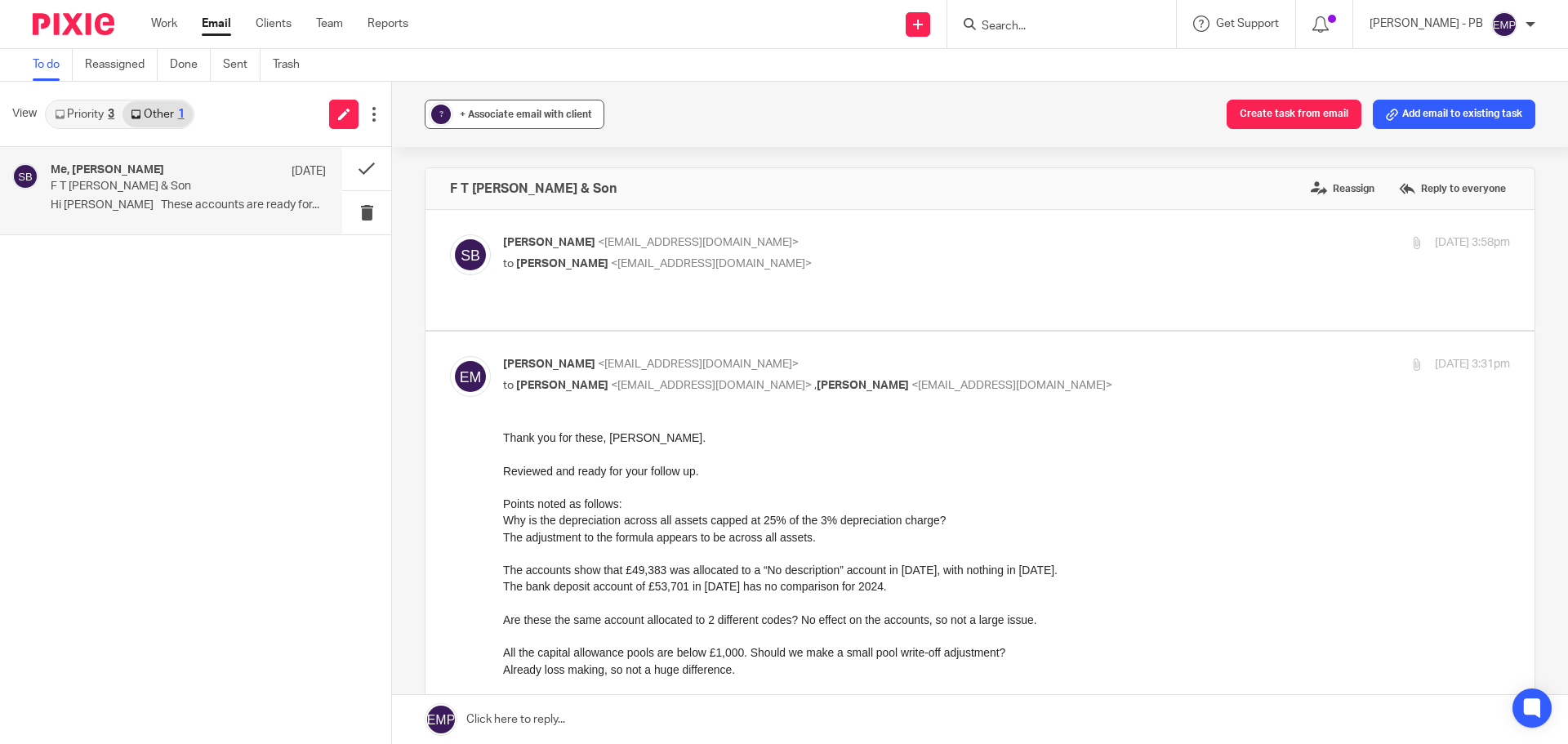
click at [507, 118] on span "+ Associate email with client" at bounding box center [526, 114] width 133 height 10
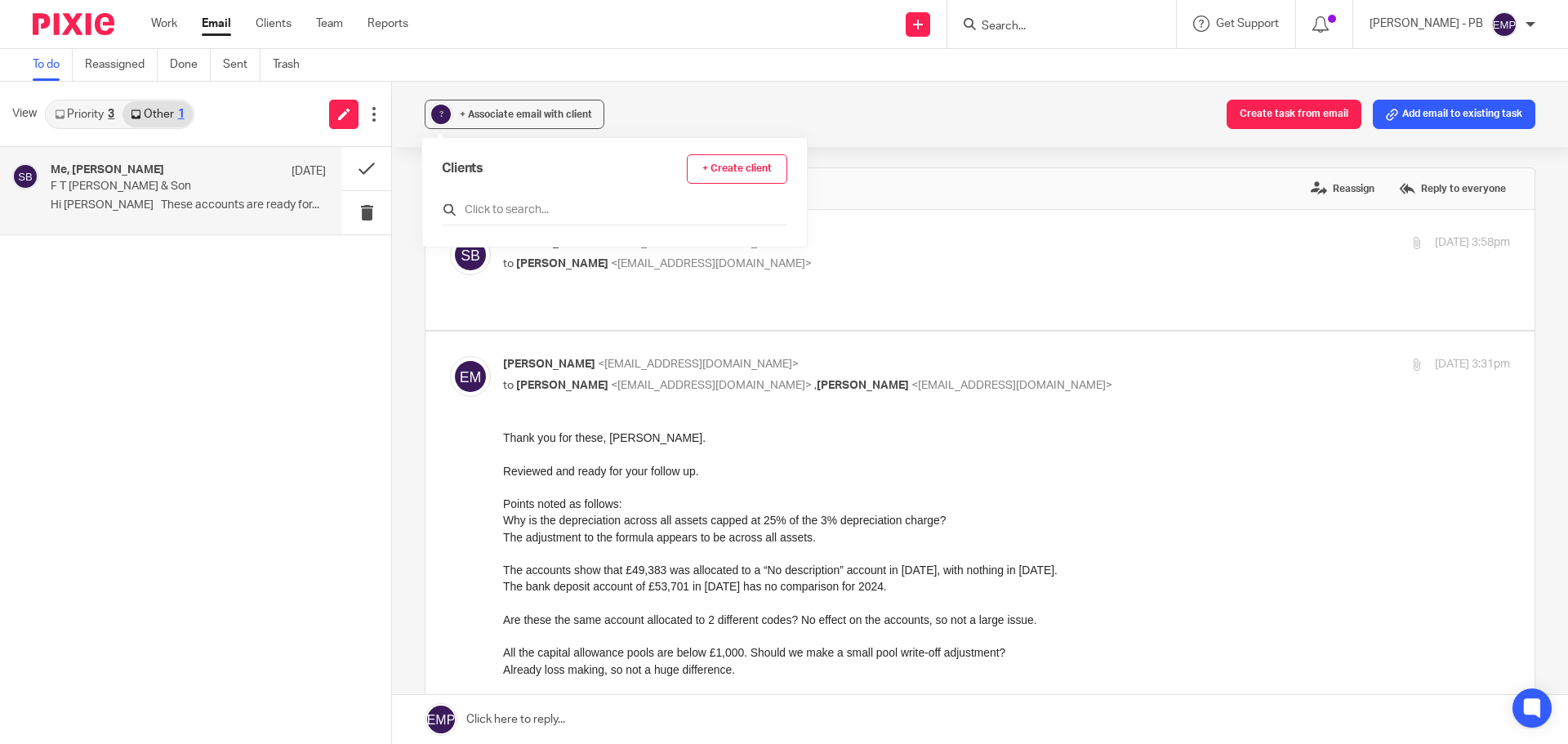
click at [528, 208] on input "text" at bounding box center [614, 210] width 346 height 16
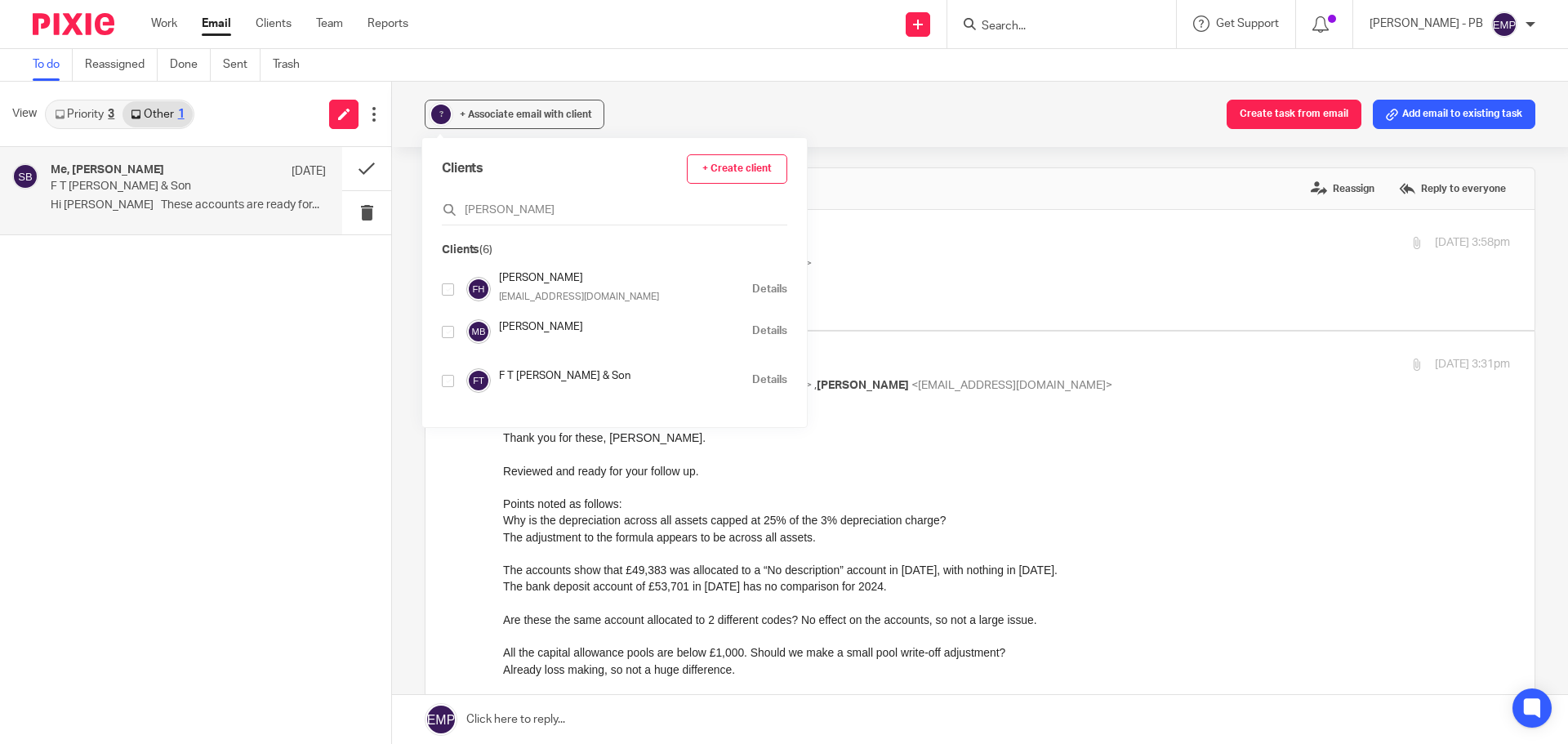
type input "francis"
click at [450, 386] on input "checkbox" at bounding box center [448, 381] width 13 height 13
checkbox input "true"
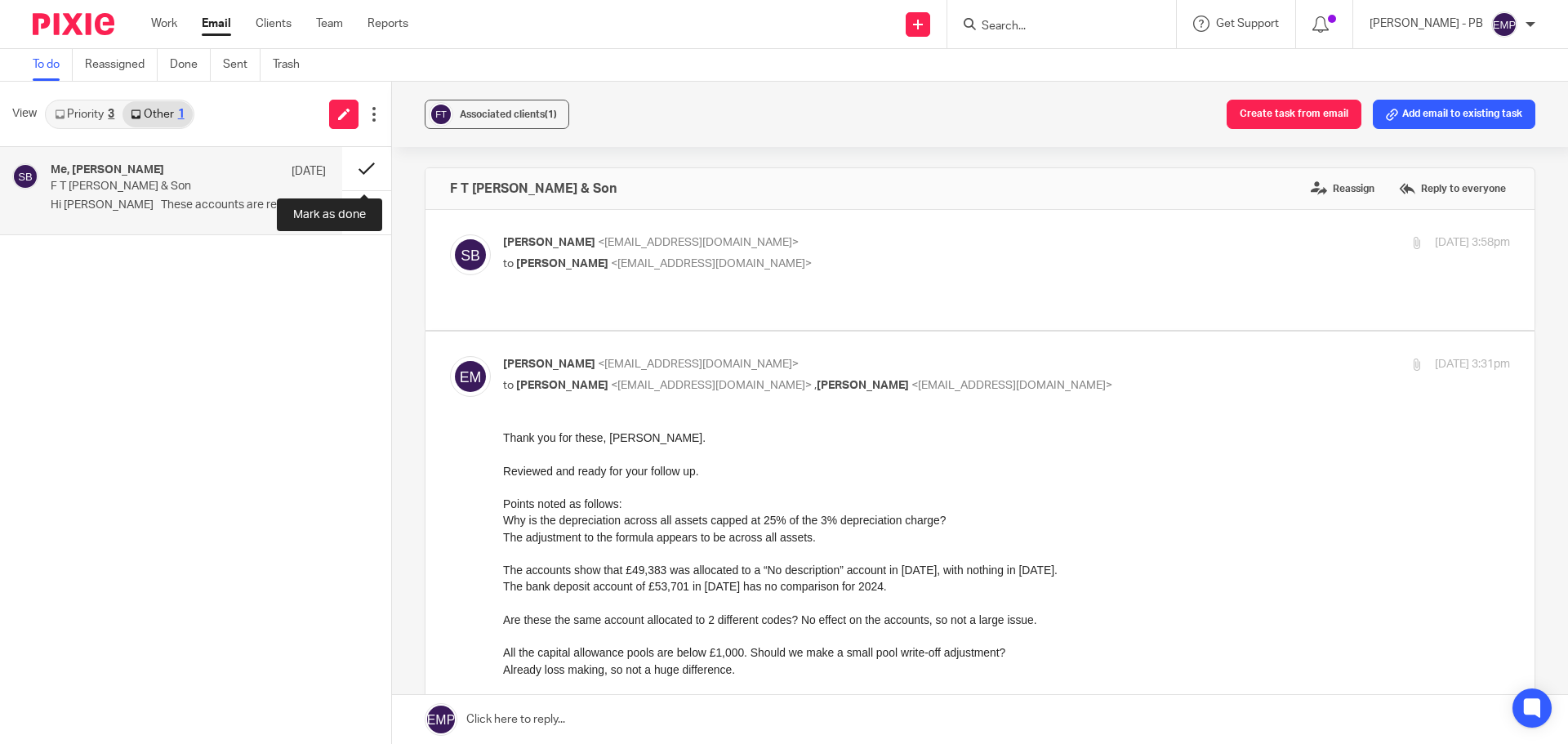
click at [366, 177] on button at bounding box center [366, 169] width 49 height 43
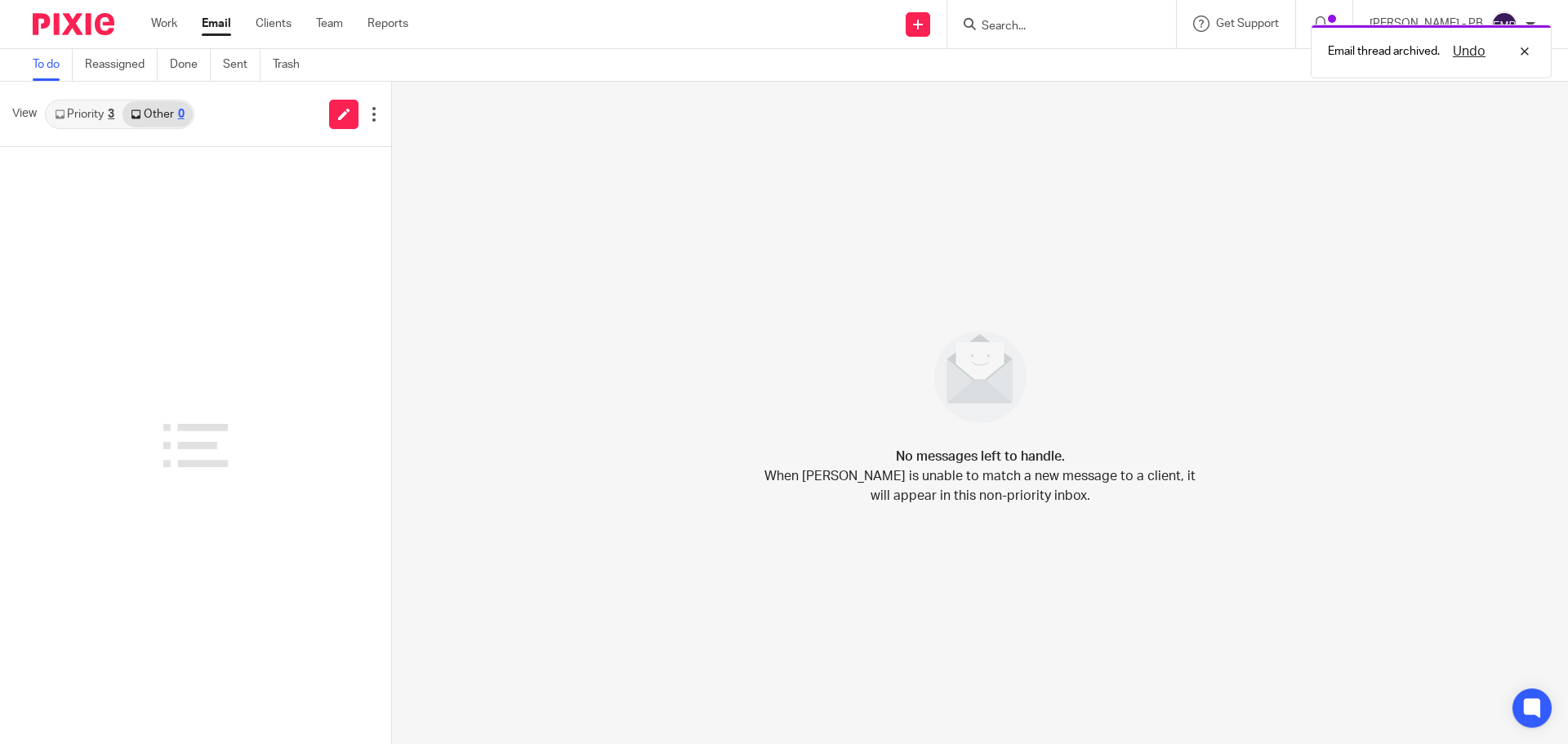
click at [92, 112] on link "Priority 3" at bounding box center [85, 114] width 76 height 26
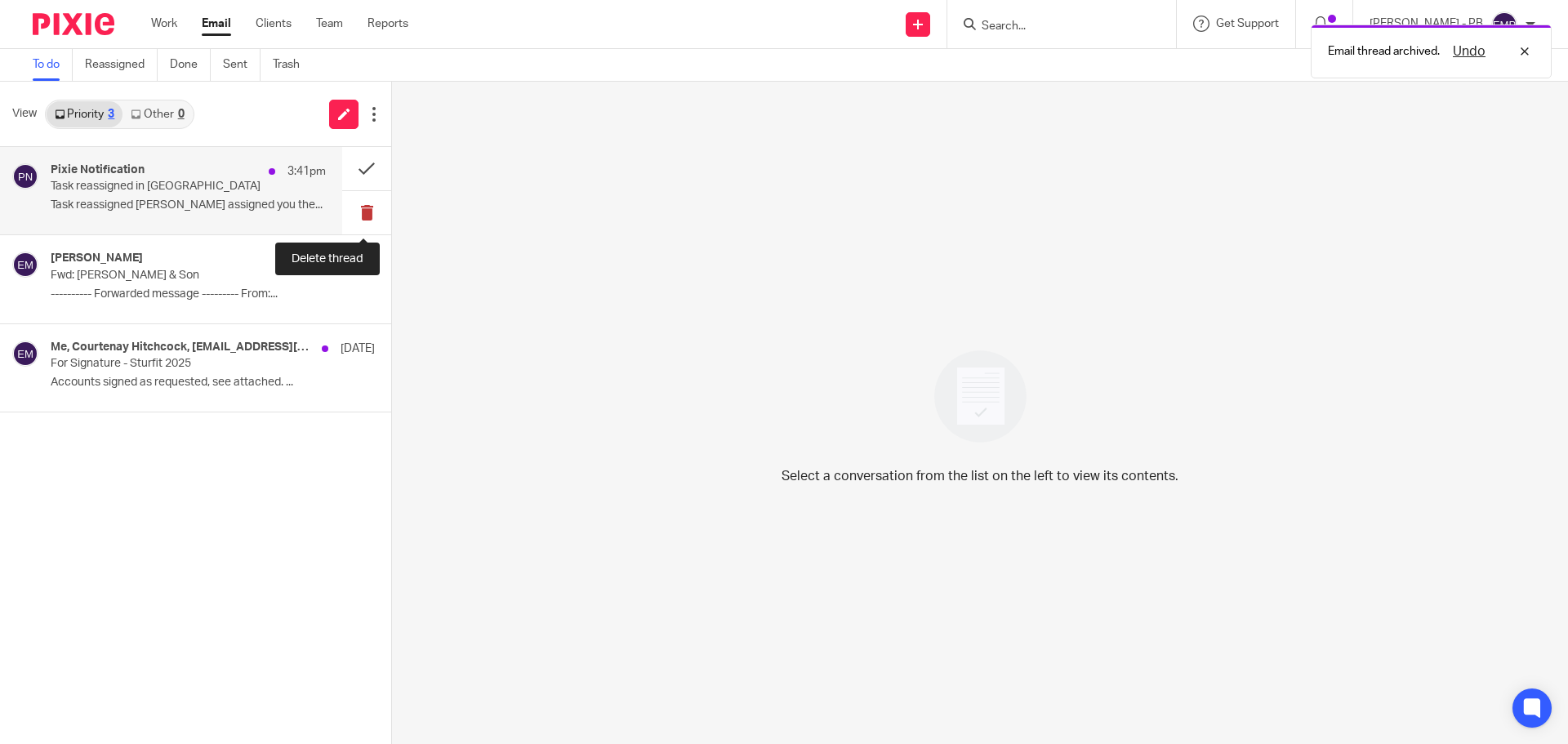
click at [356, 220] on button at bounding box center [366, 213] width 49 height 43
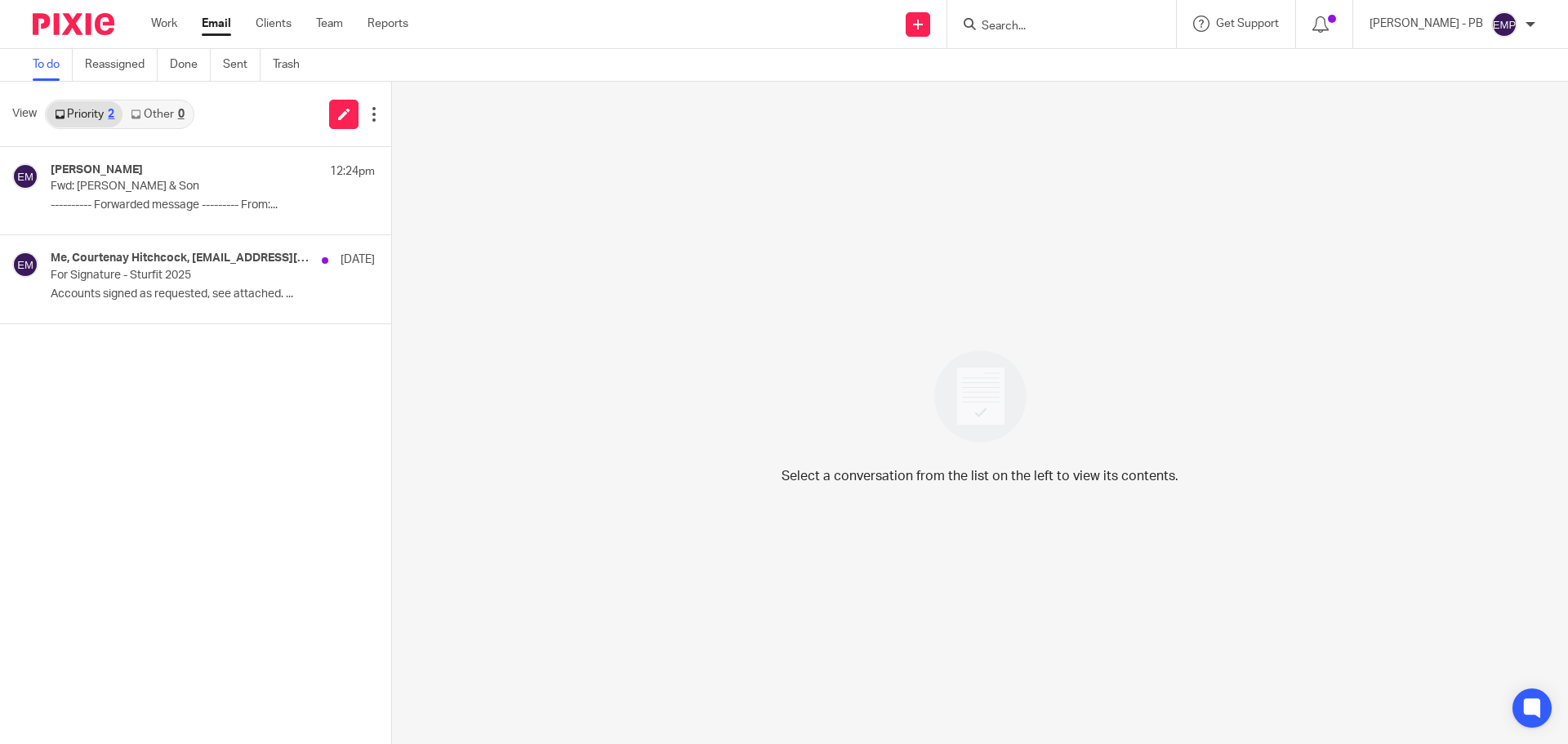
click at [216, 16] on link "Email" at bounding box center [217, 23] width 30 height 16
click at [161, 108] on link "Other 1" at bounding box center [157, 114] width 69 height 26
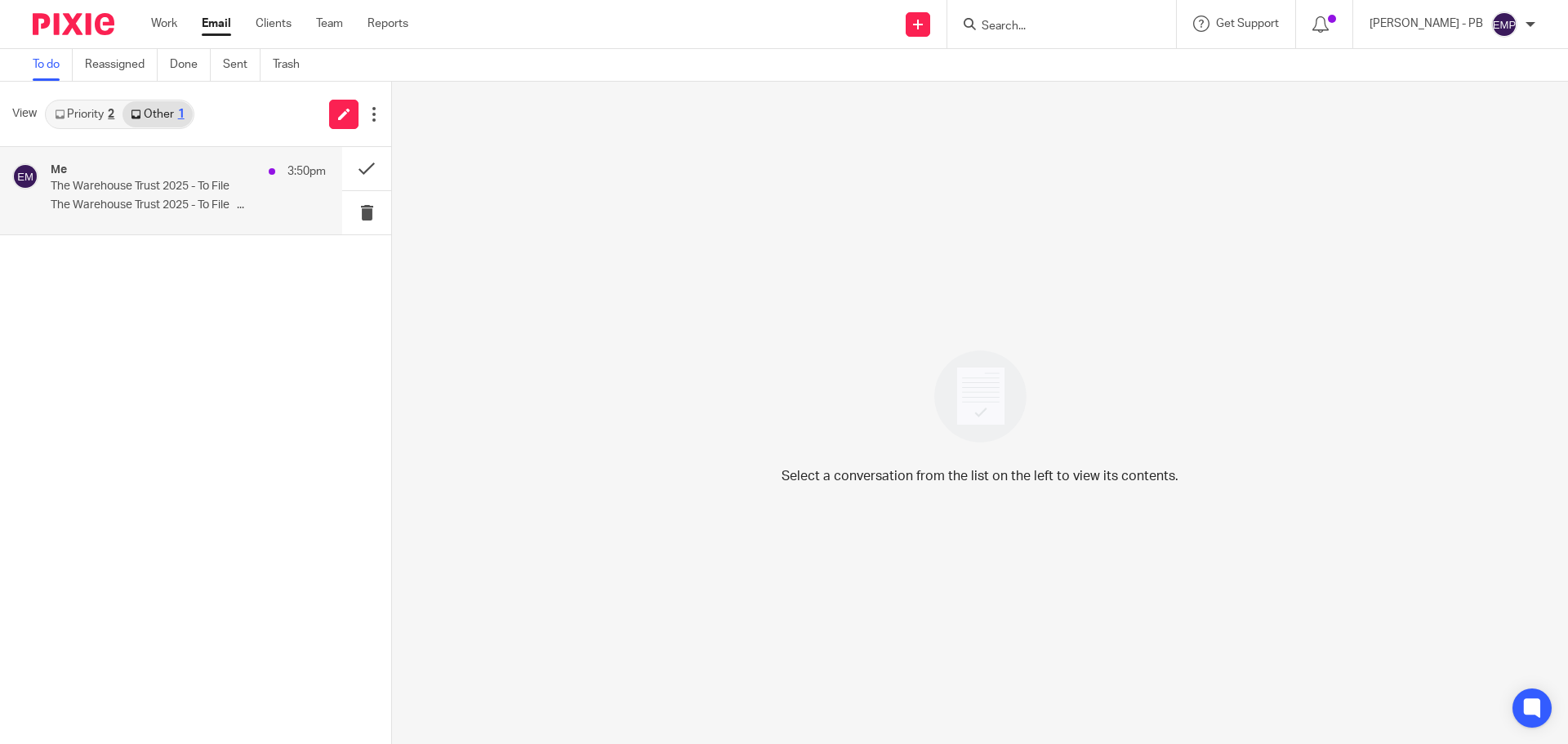
click at [189, 191] on p "The Warehouse Trust 2025 - To File" at bounding box center [161, 186] width 220 height 14
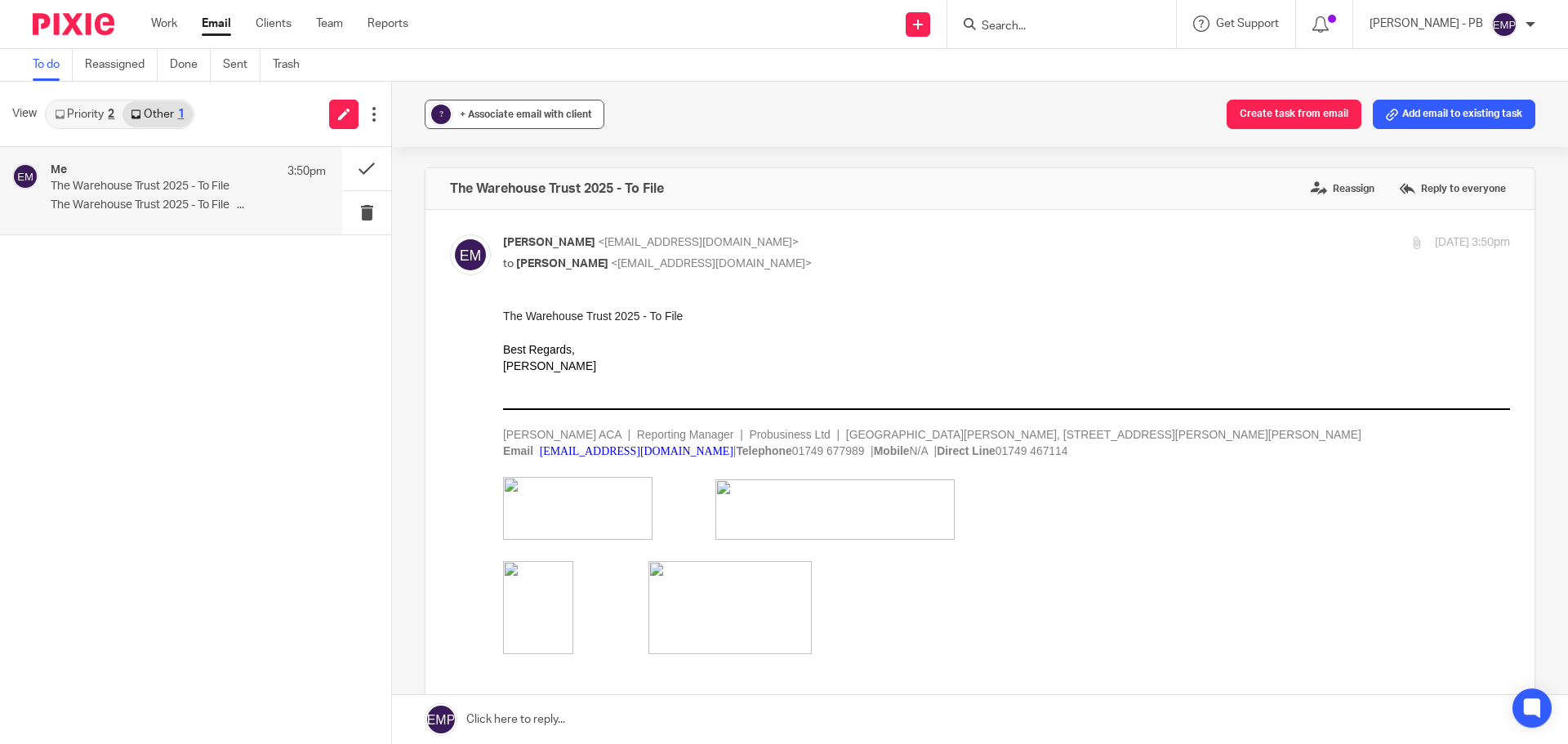
click at [535, 118] on span "+ Associate email with client" at bounding box center [526, 114] width 133 height 10
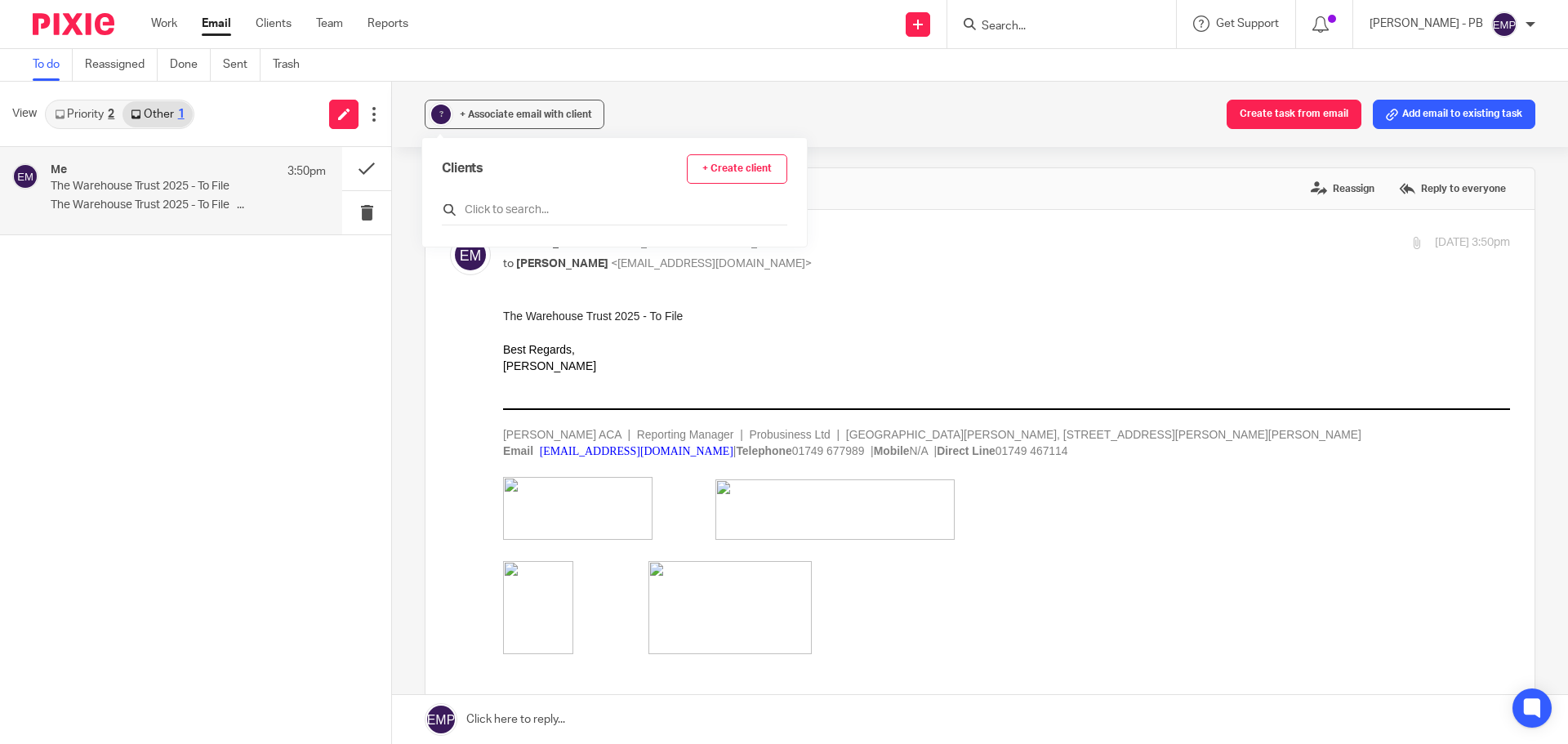
click at [530, 216] on input "text" at bounding box center [614, 210] width 346 height 16
type input "the ware"
click at [444, 289] on input "checkbox" at bounding box center [448, 283] width 13 height 13
checkbox input "true"
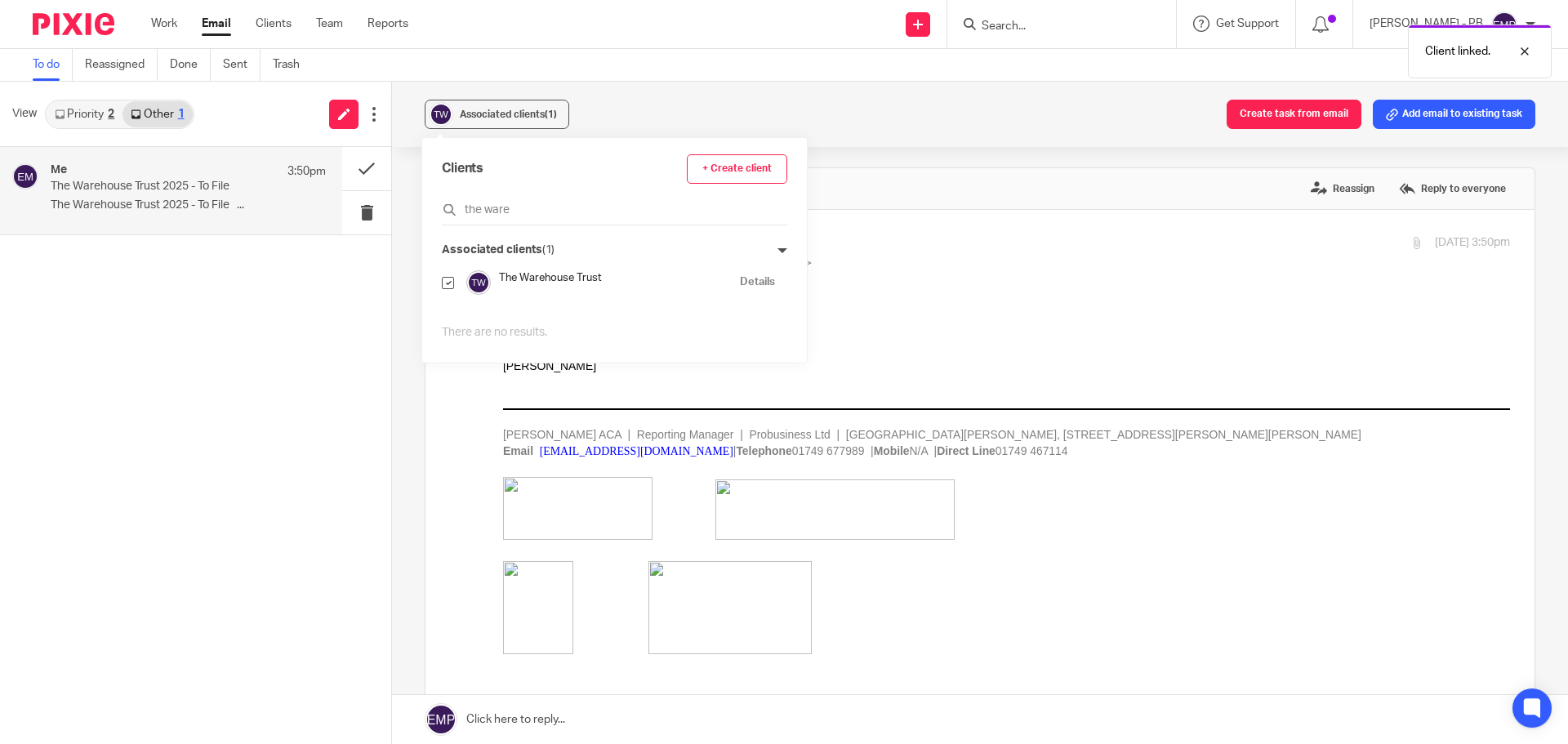
click at [409, 257] on div "Associated clients (1) Create task from email Add email to existing task The Wa…" at bounding box center [981, 413] width 1176 height 662
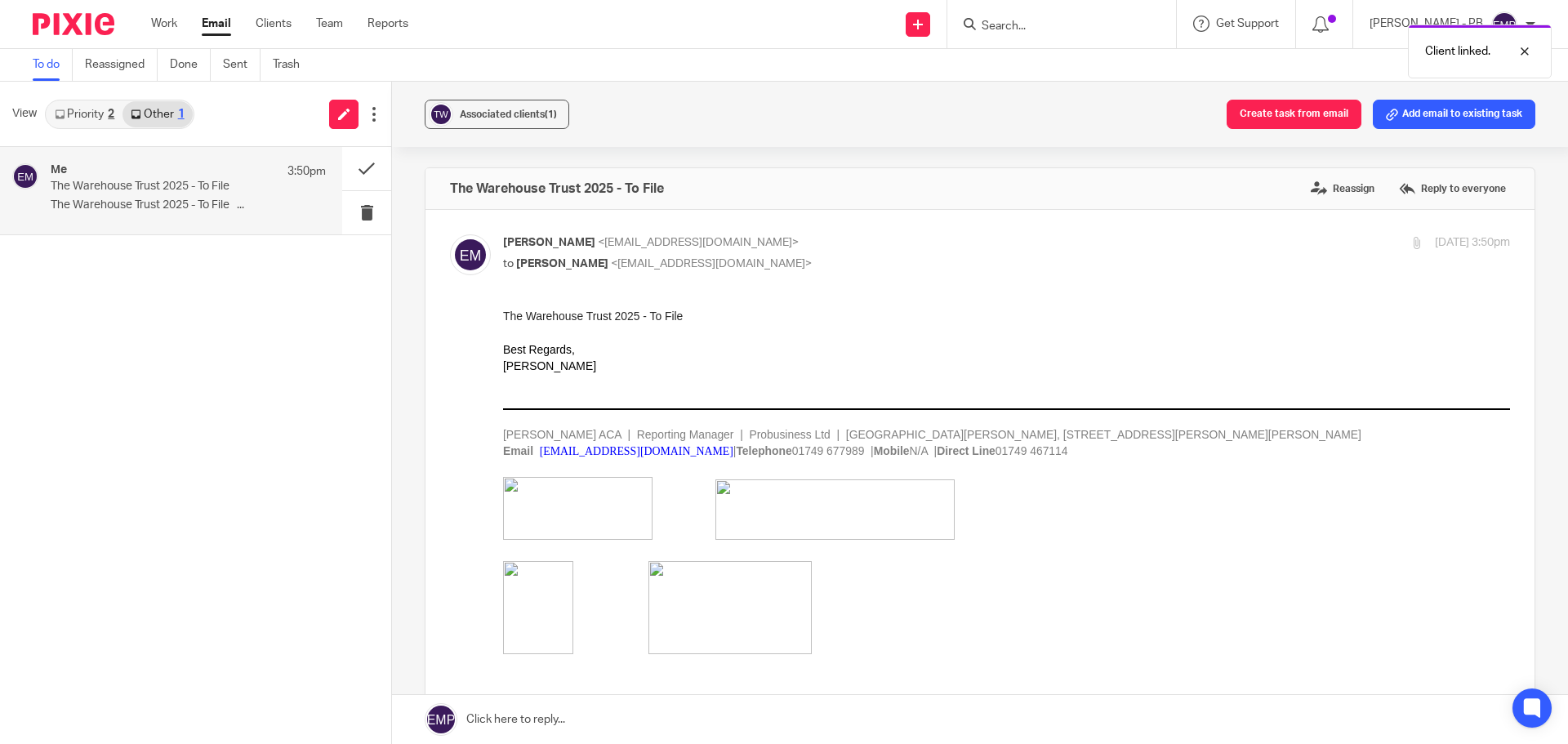
click at [95, 120] on link "Priority 2" at bounding box center [85, 114] width 76 height 26
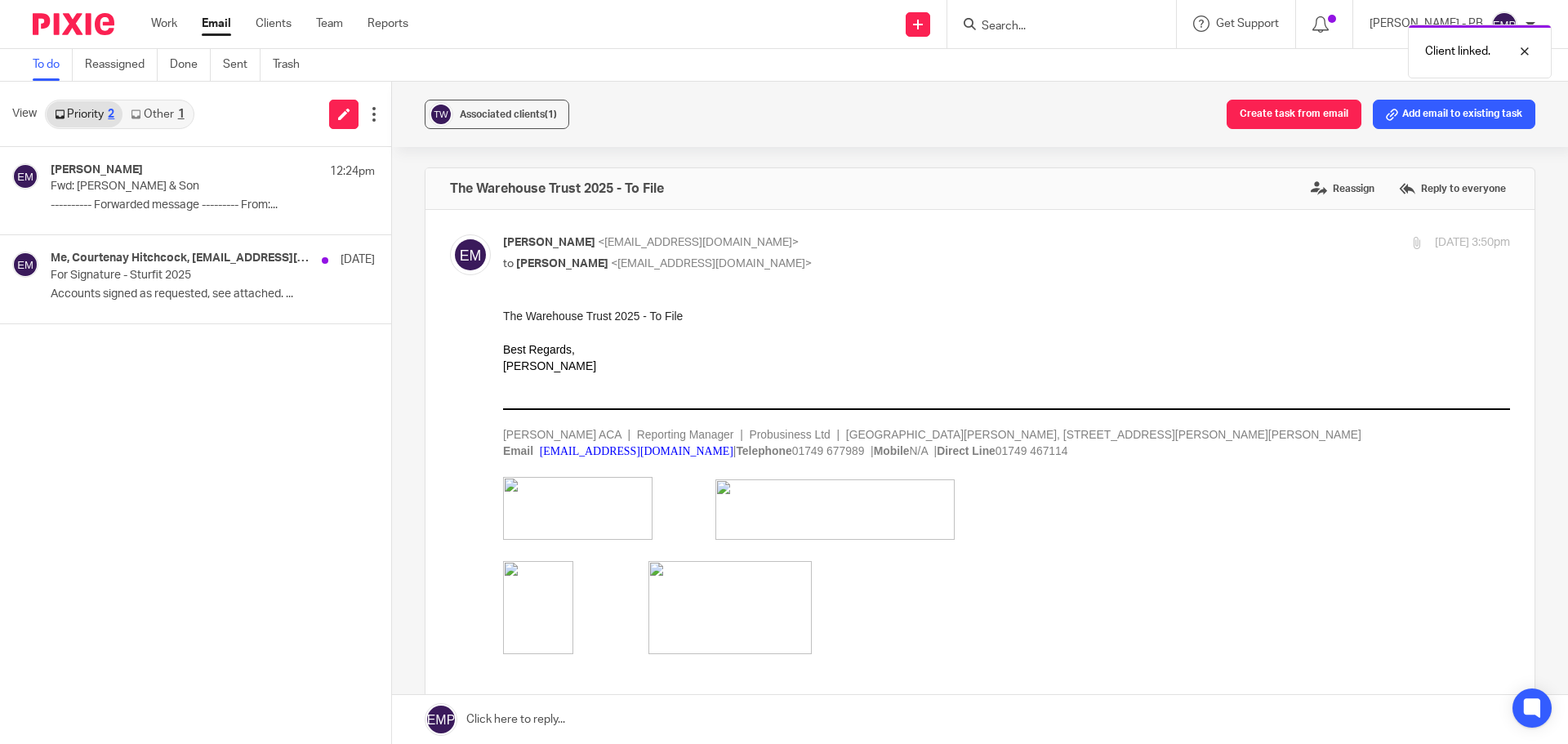
click at [213, 23] on link "Email" at bounding box center [217, 23] width 30 height 16
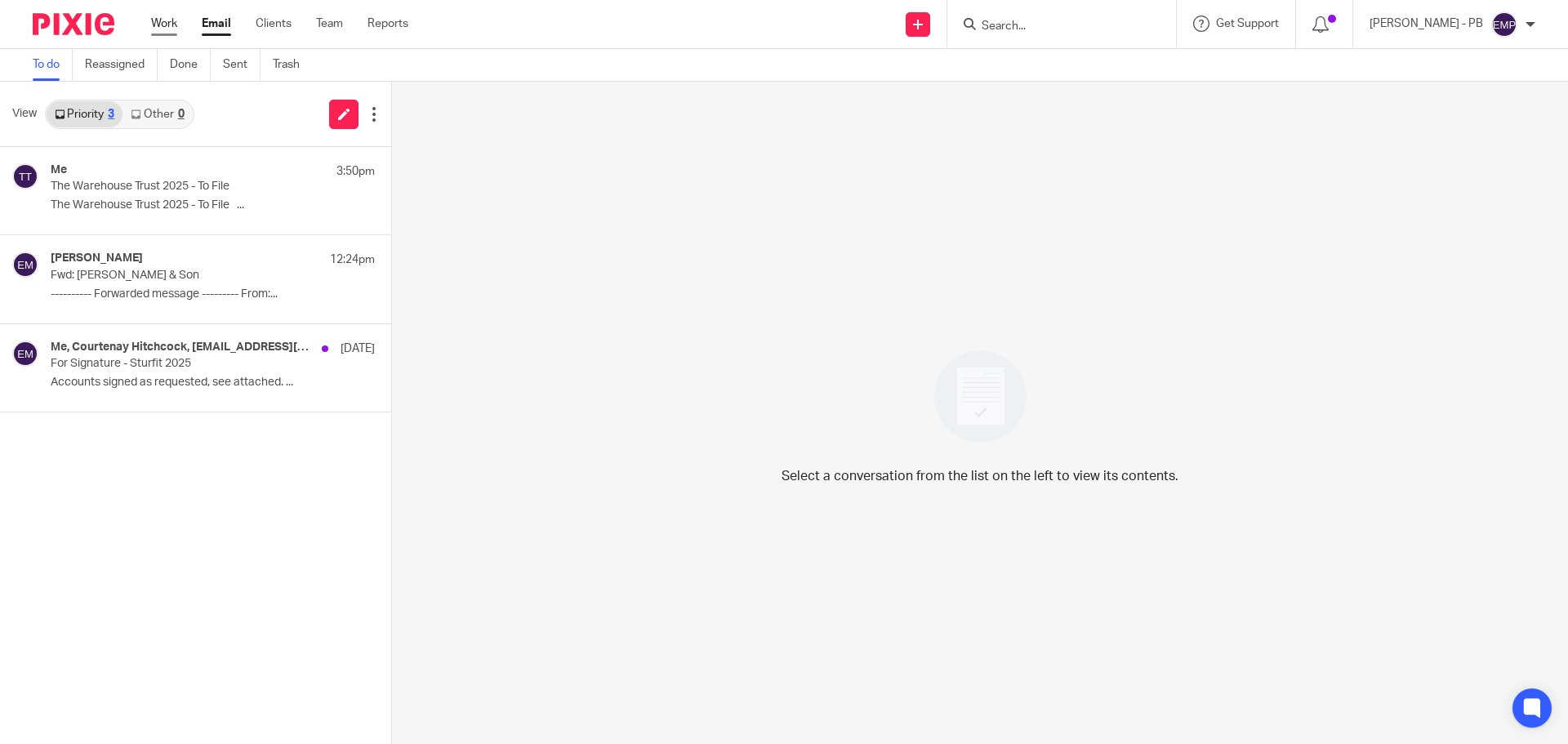
click at [153, 23] on link "Work" at bounding box center [163, 23] width 26 height 16
